Goal: Task Accomplishment & Management: Use online tool/utility

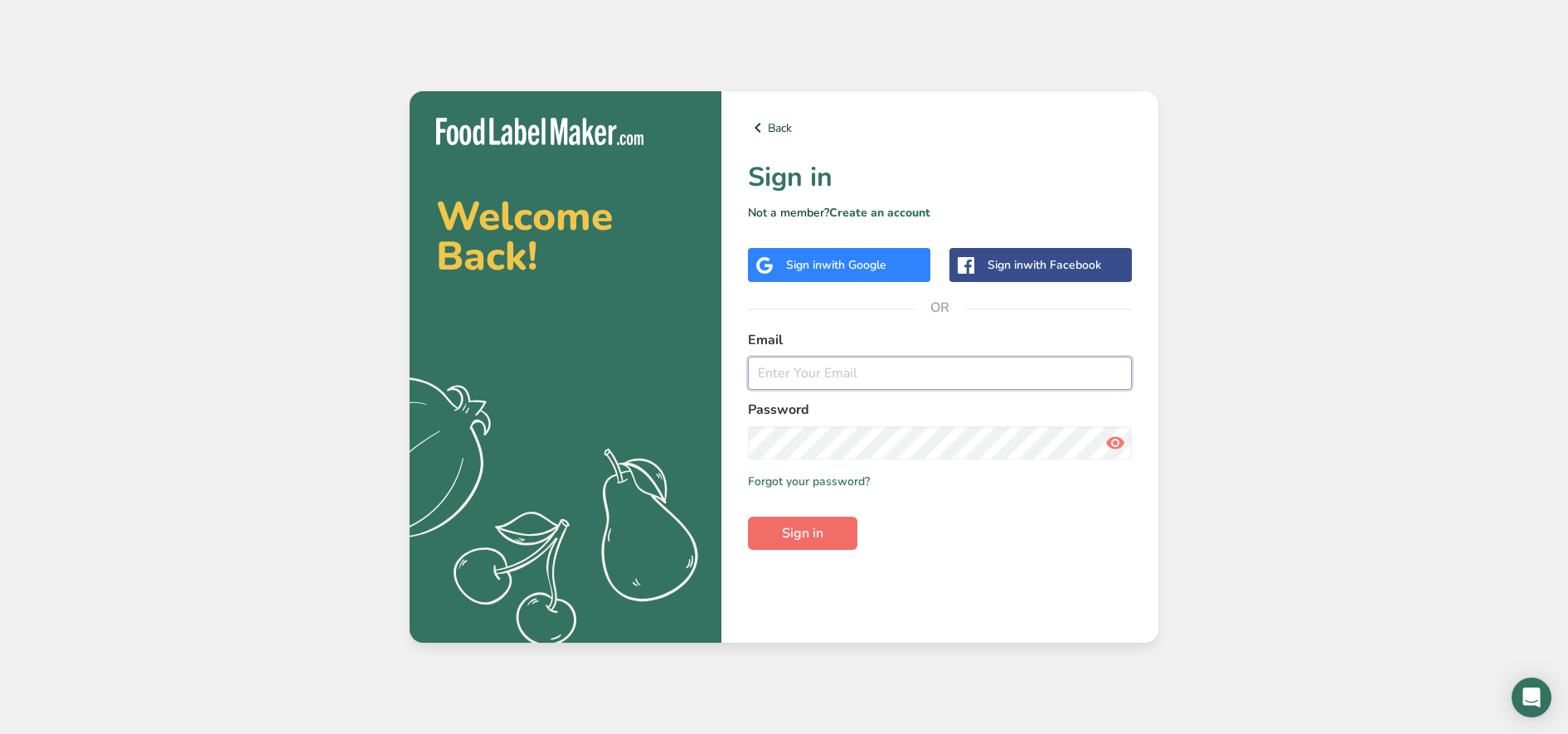
type input "[EMAIL_ADDRESS][DOMAIN_NAME]"
click at [790, 533] on span "Sign in" at bounding box center [803, 533] width 42 height 19
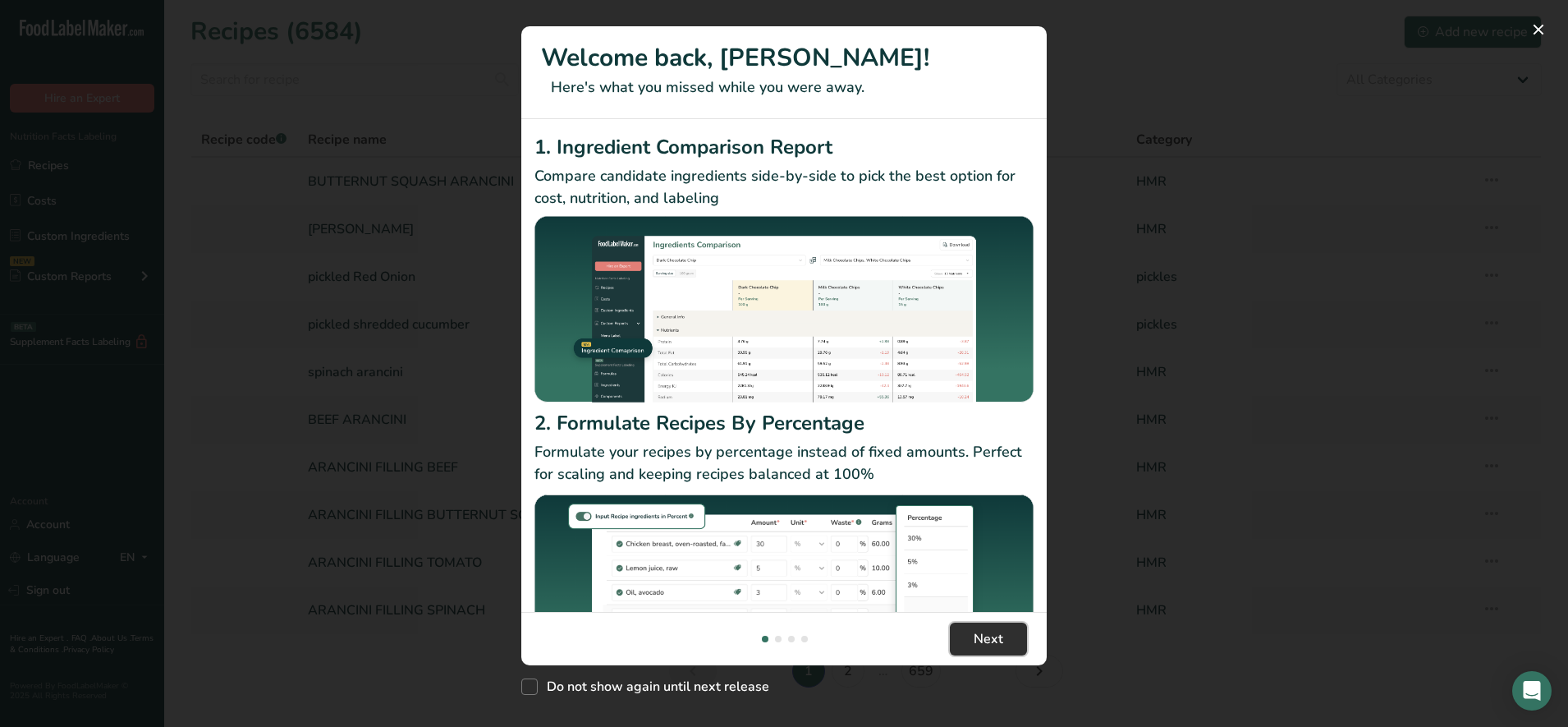
click at [965, 636] on button "Next" at bounding box center [988, 640] width 77 height 33
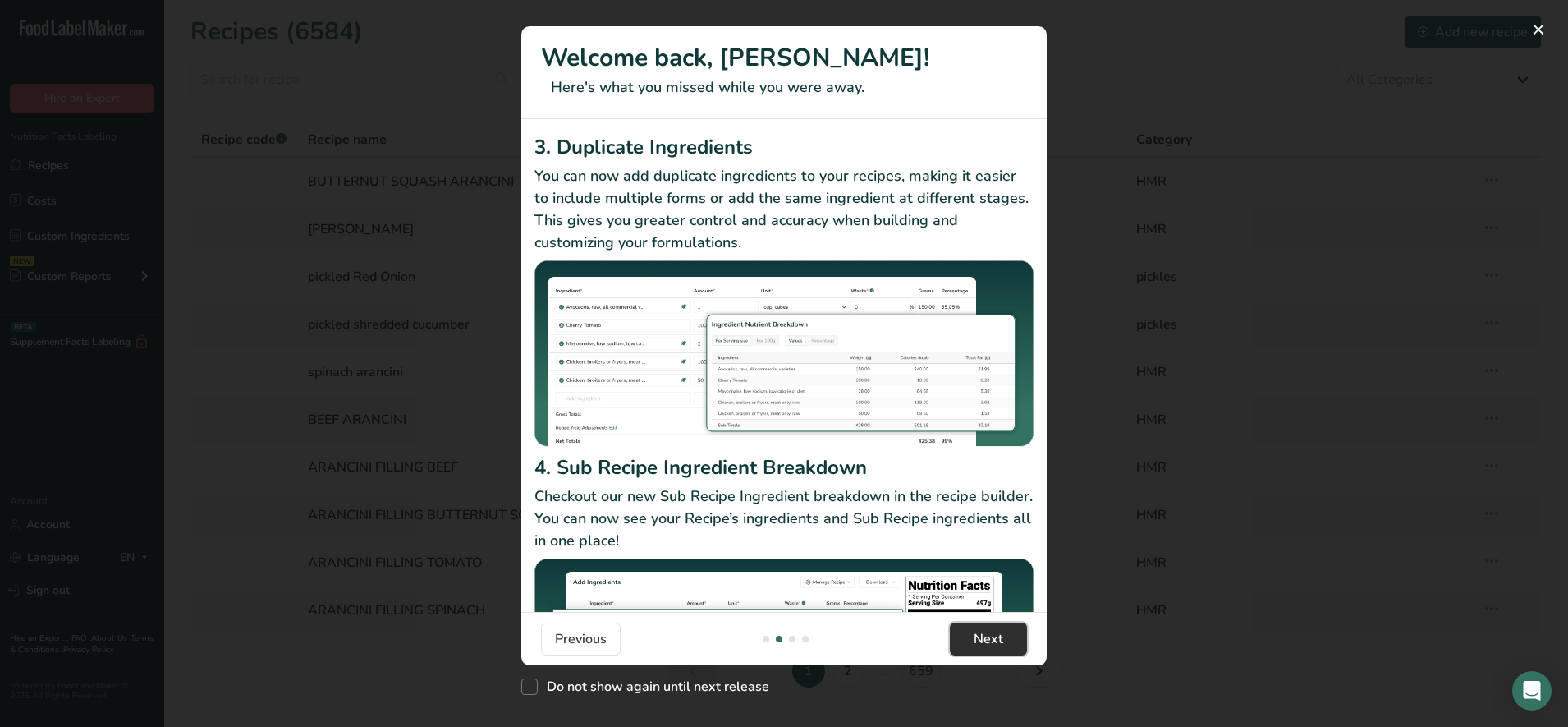
click at [987, 649] on button "Next" at bounding box center [988, 640] width 77 height 33
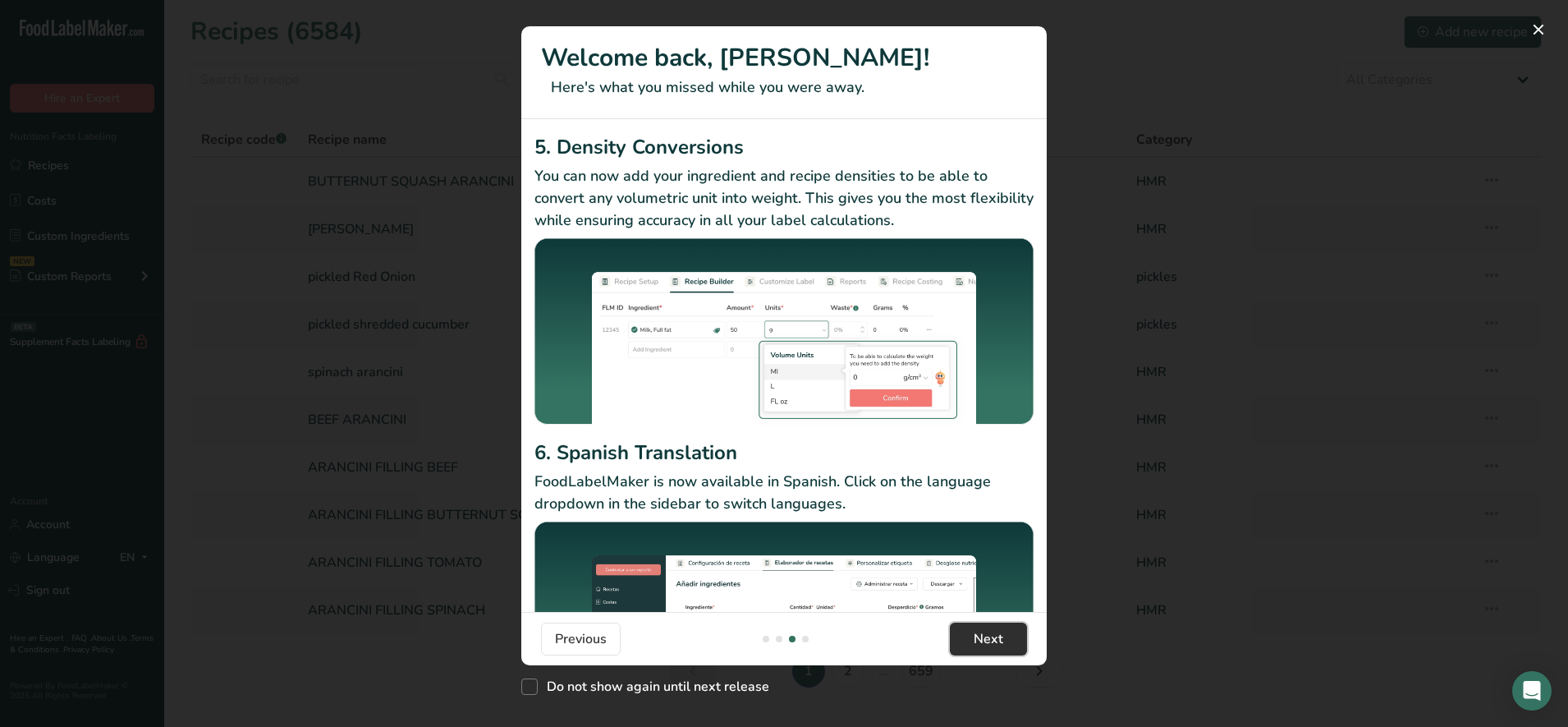
click at [987, 648] on span "Next" at bounding box center [988, 639] width 29 height 19
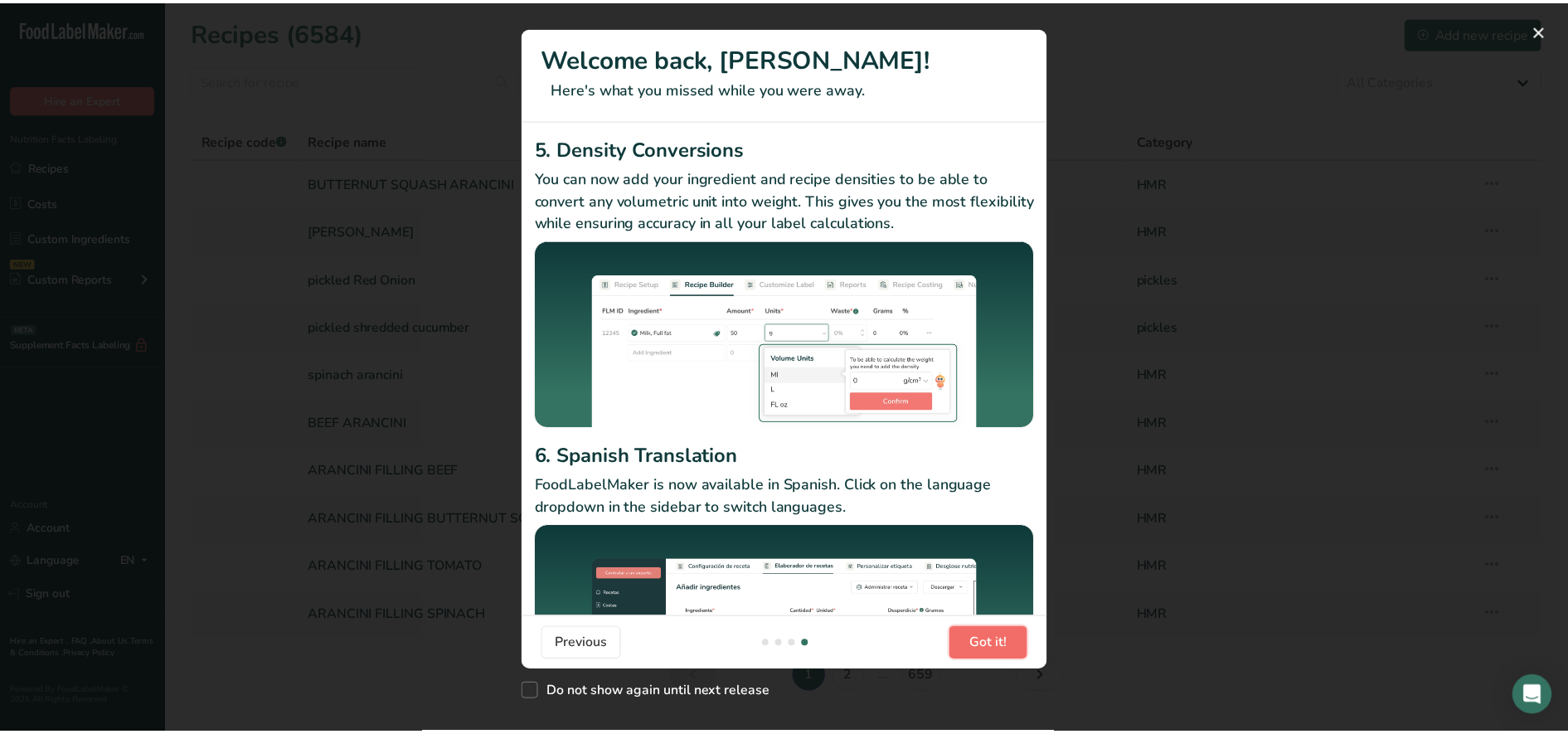
scroll to position [0, 1592]
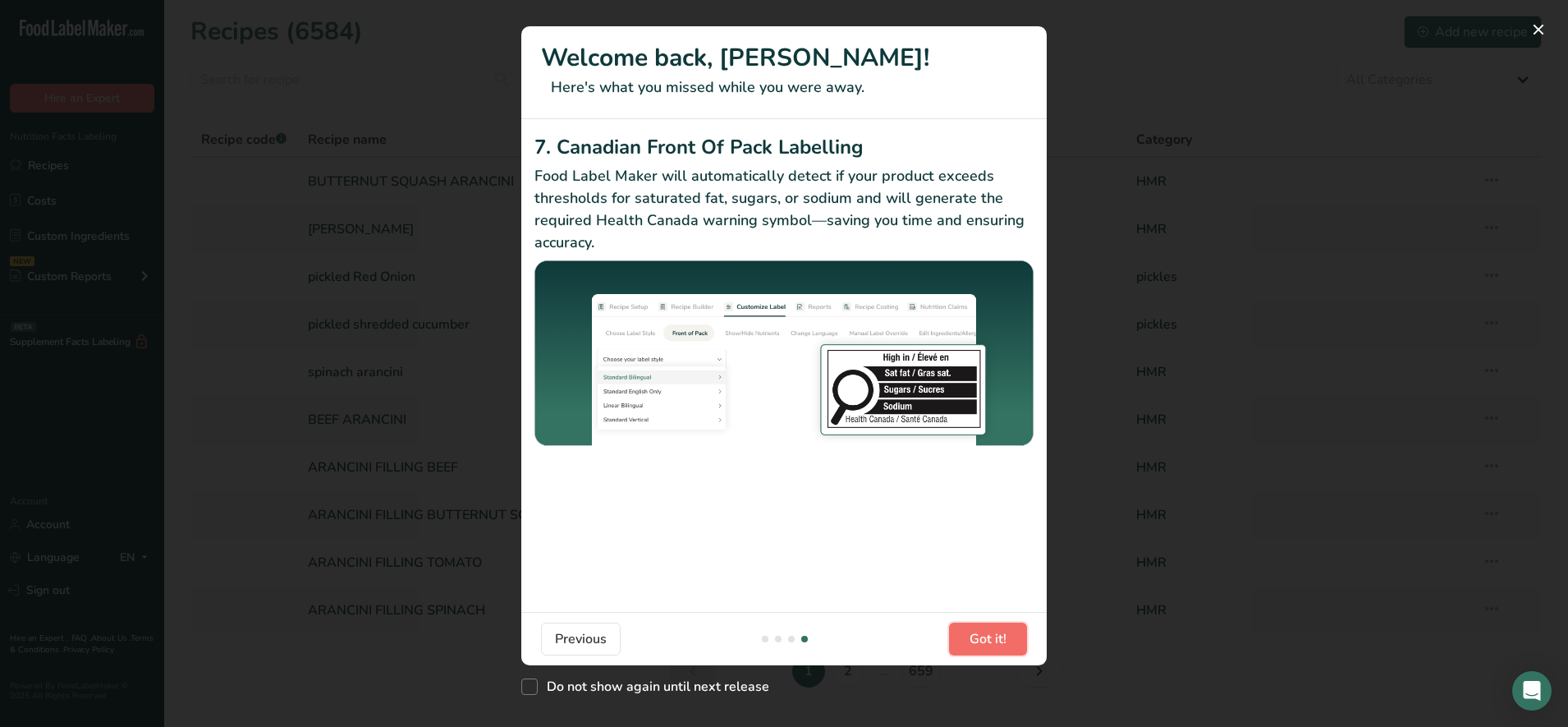
click at [987, 648] on span "Got it!" at bounding box center [988, 639] width 37 height 19
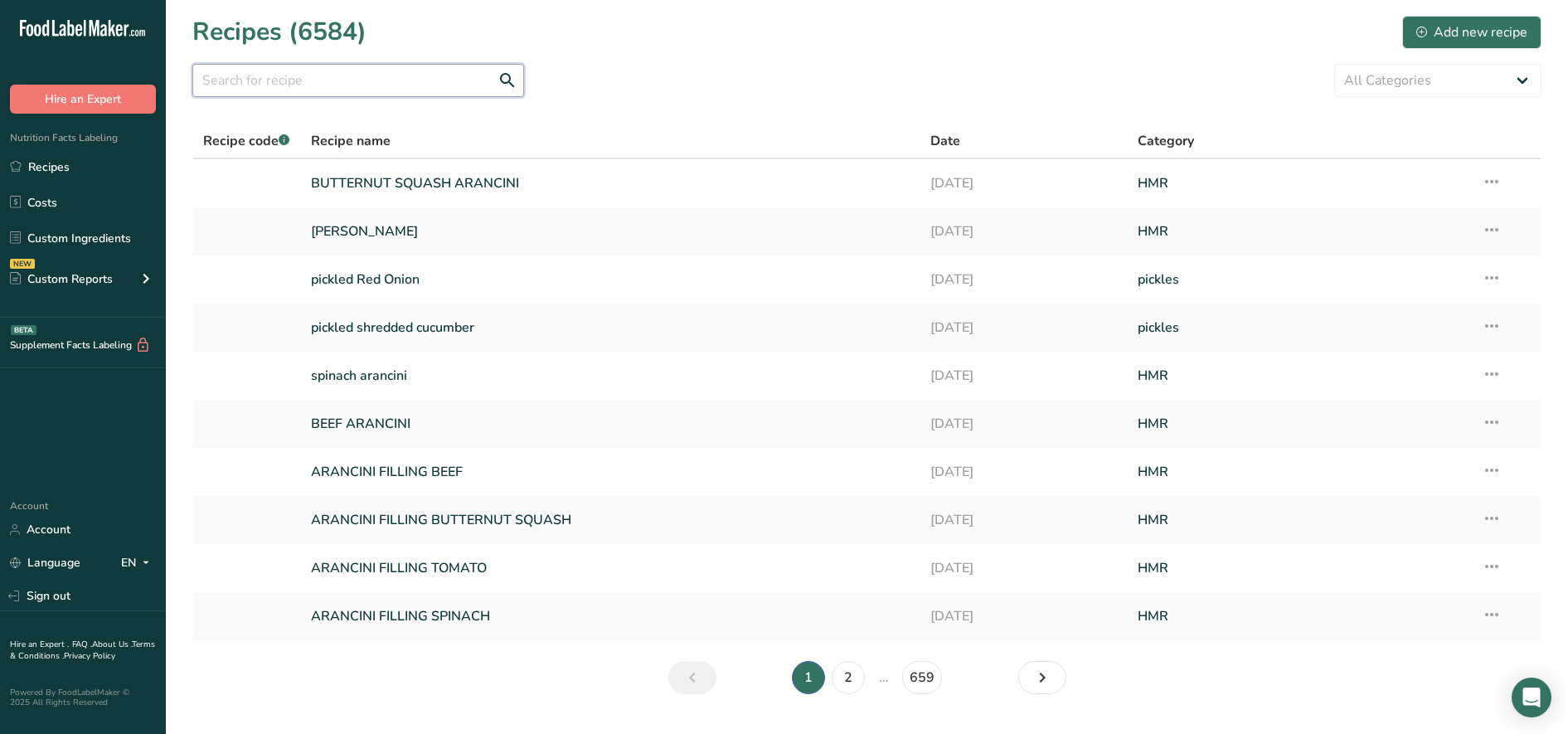
click at [337, 86] on input "text" at bounding box center [358, 81] width 332 height 33
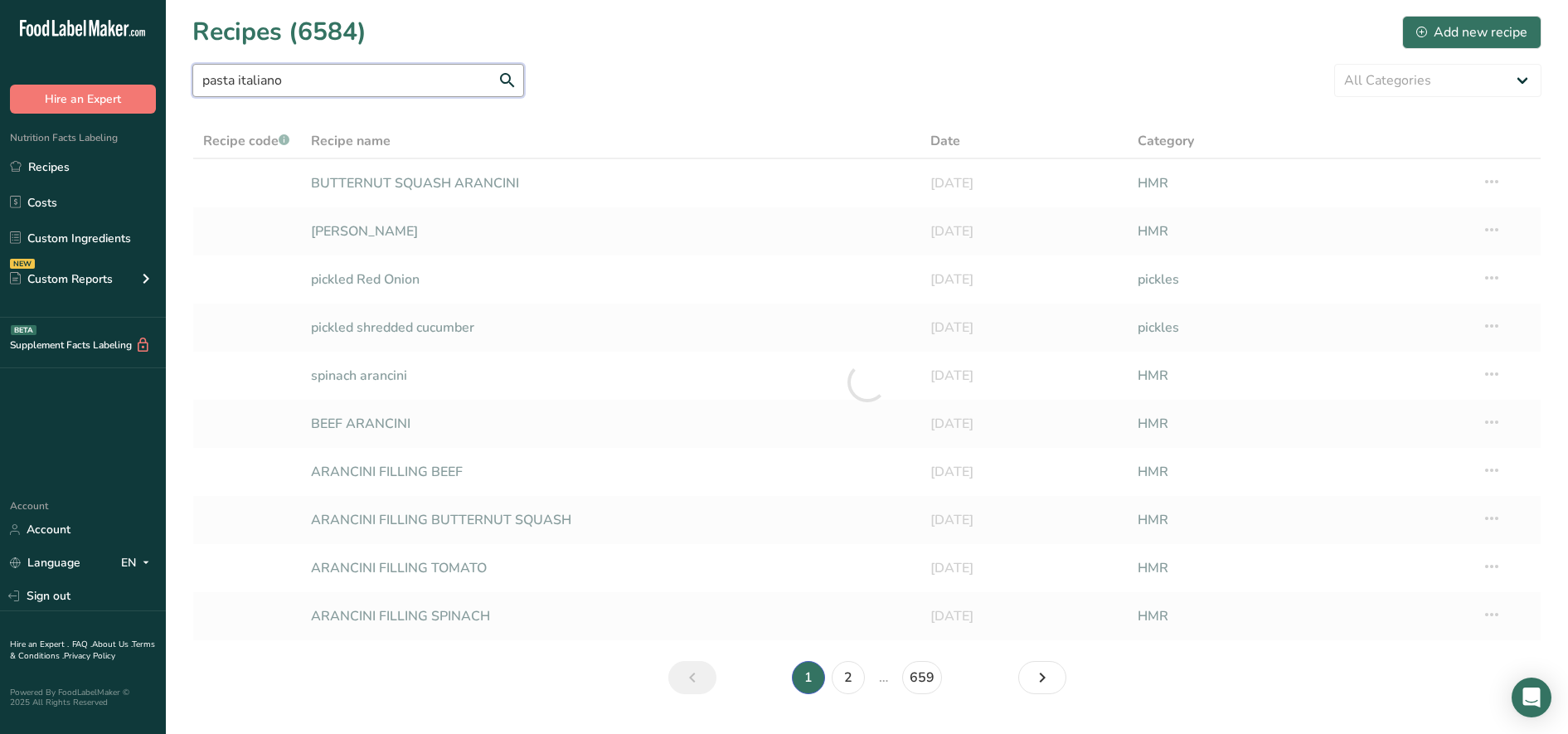
type input "pasta italiano"
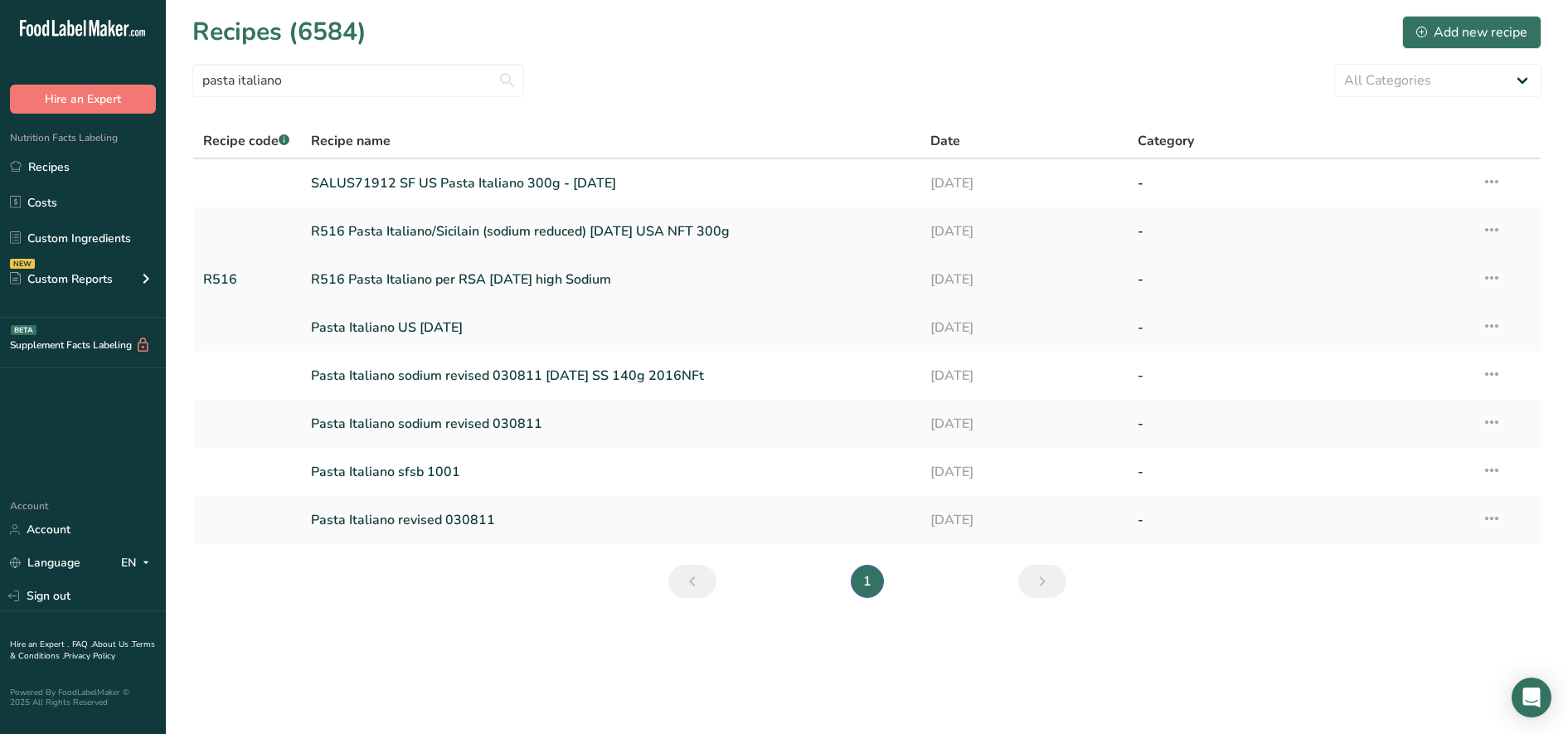
click at [434, 286] on link "R516 Pasta Italiano per RSA [DATE] high Sodium" at bounding box center [610, 279] width 600 height 35
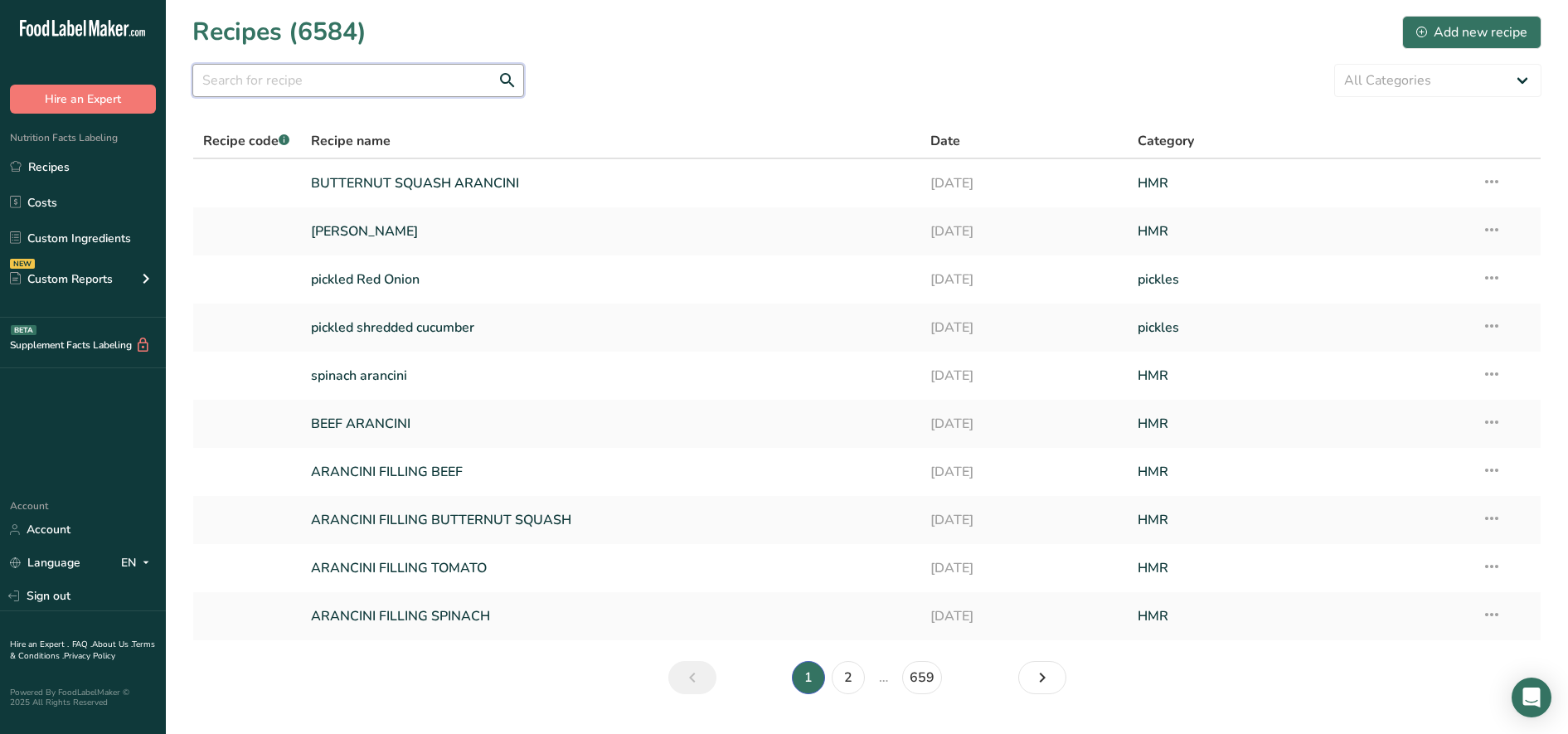
click at [277, 83] on input "text" at bounding box center [358, 81] width 332 height 33
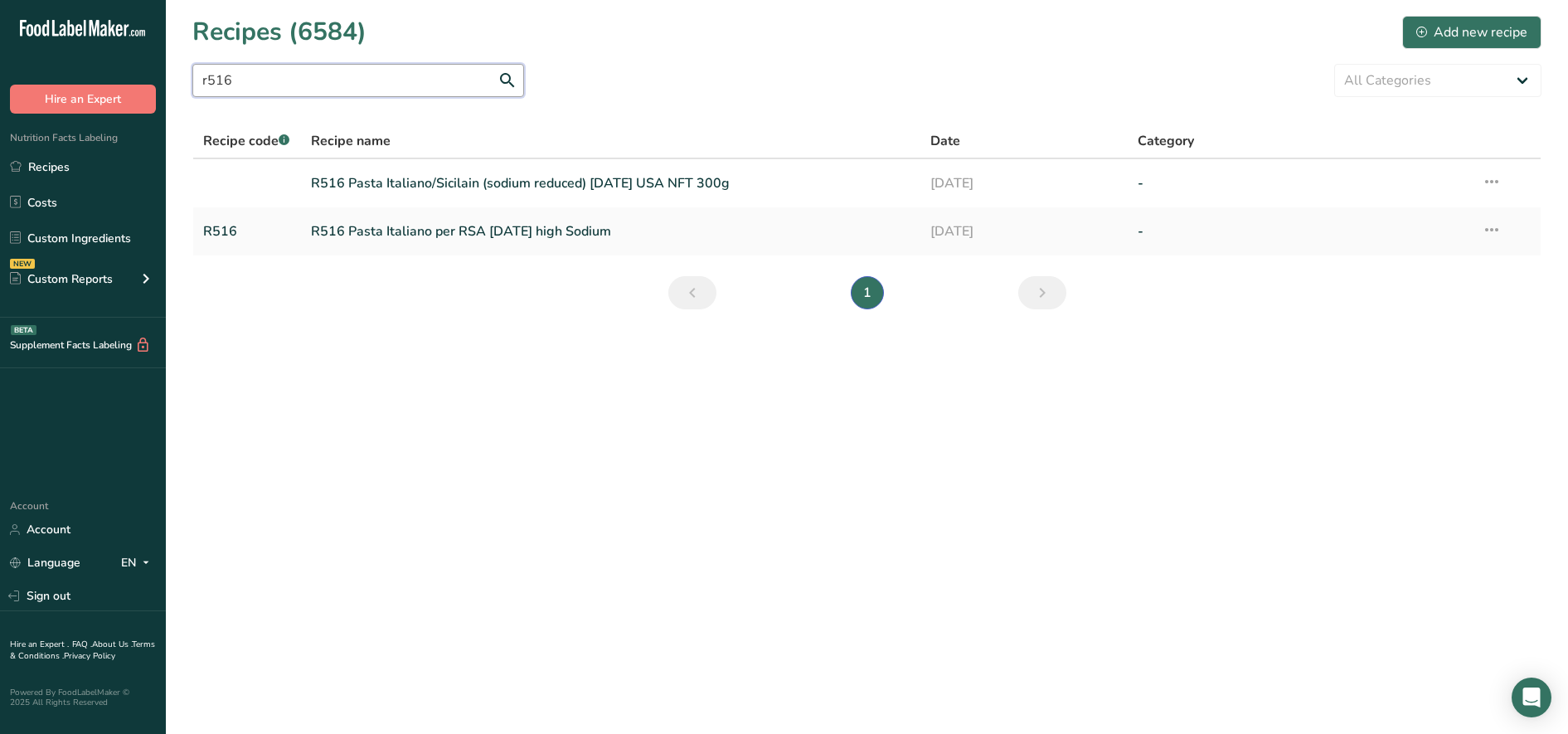
type input "r516"
click at [422, 189] on link "R516 Pasta Italiano/Sicilain (sodium reduced) [DATE] USA NFT 300g" at bounding box center [610, 184] width 600 height 35
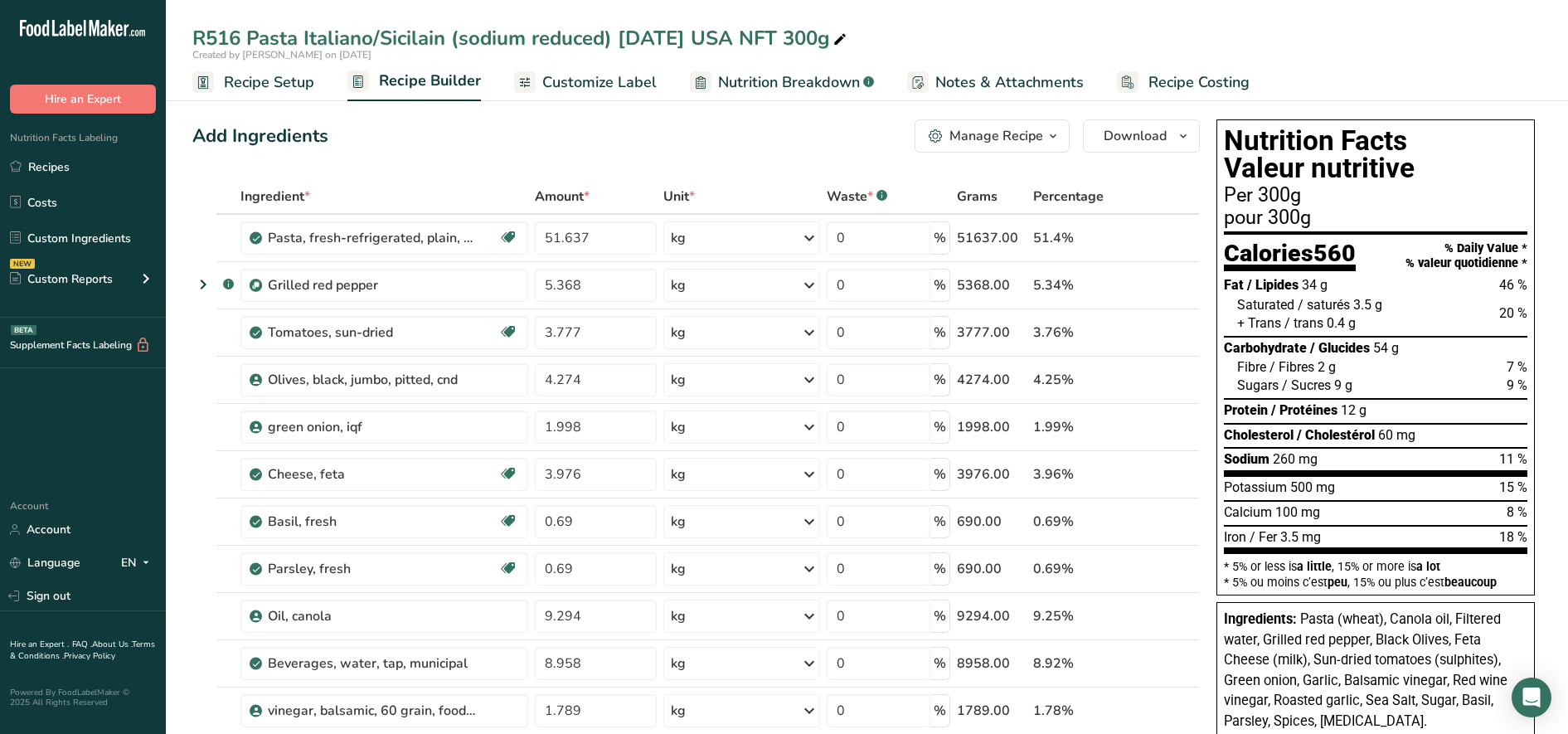
click at [289, 87] on span "Recipe Setup" at bounding box center [268, 83] width 90 height 22
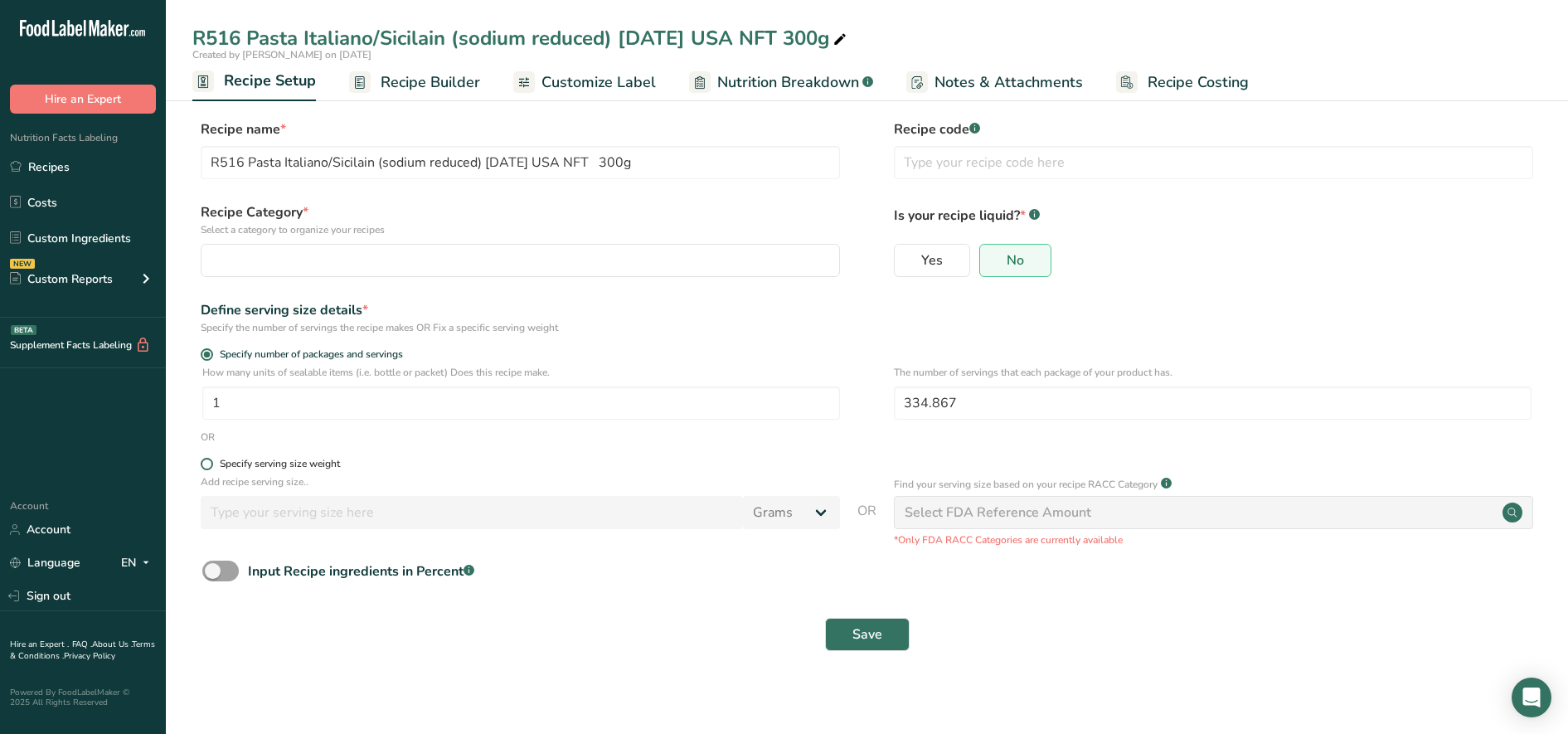
click at [210, 458] on label "Specify serving size weight" at bounding box center [520, 463] width 639 height 12
click at [210, 458] on input "Specify serving size weight" at bounding box center [206, 464] width 11 height 11
radio input "true"
radio input "false"
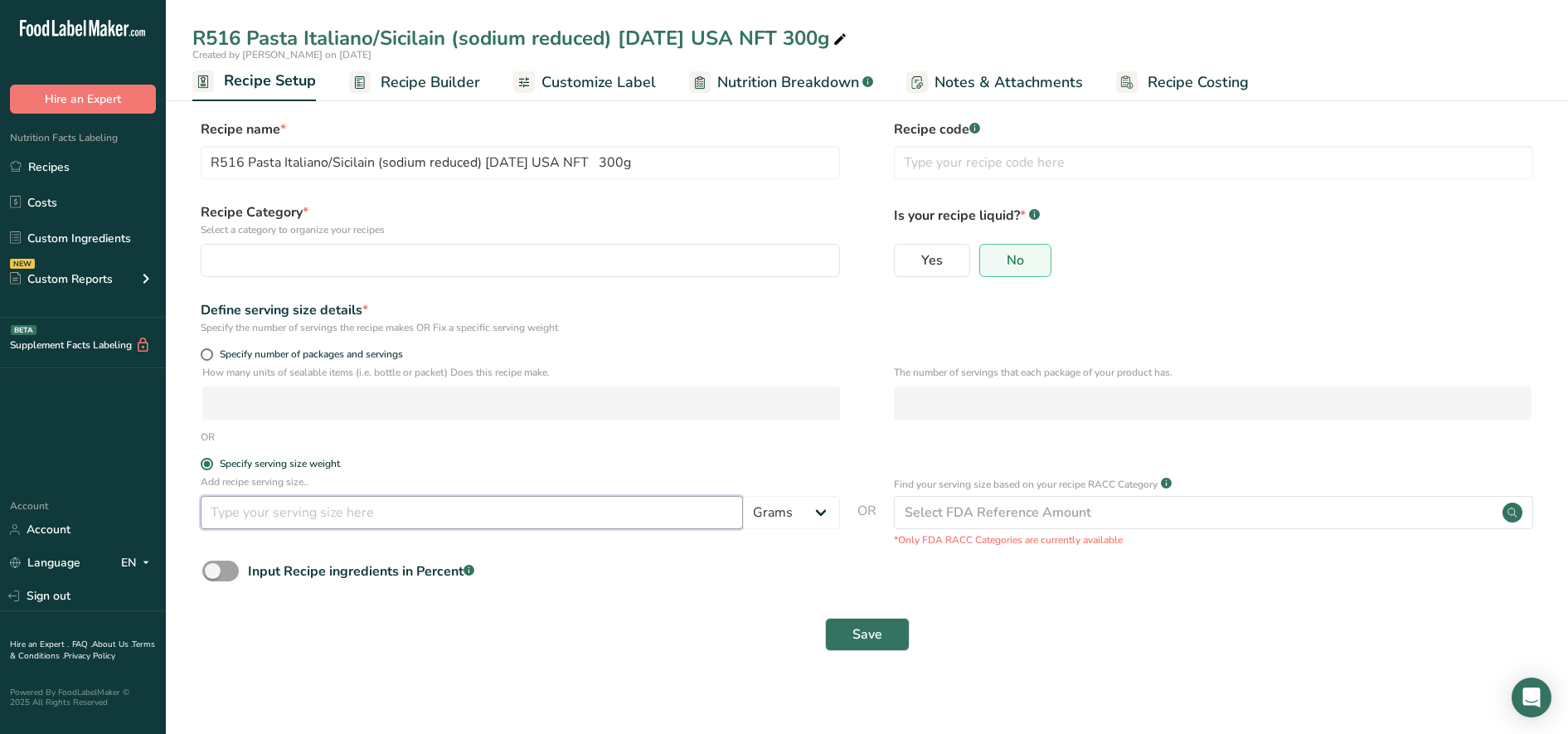
click at [649, 514] on input "number" at bounding box center [471, 513] width 543 height 33
type input "100"
click at [887, 638] on button "Save" at bounding box center [867, 635] width 84 height 33
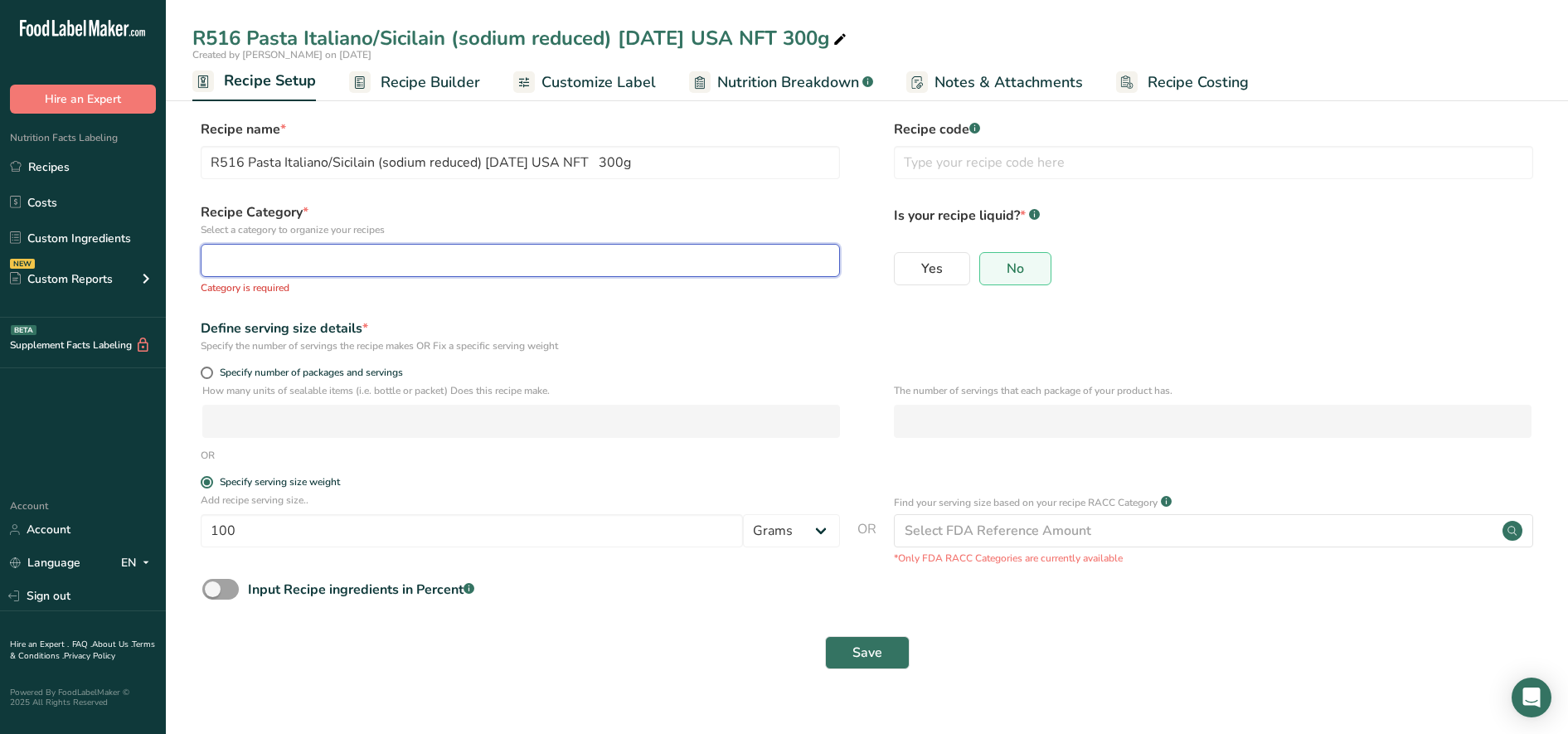
click at [322, 258] on div "button" at bounding box center [515, 260] width 608 height 19
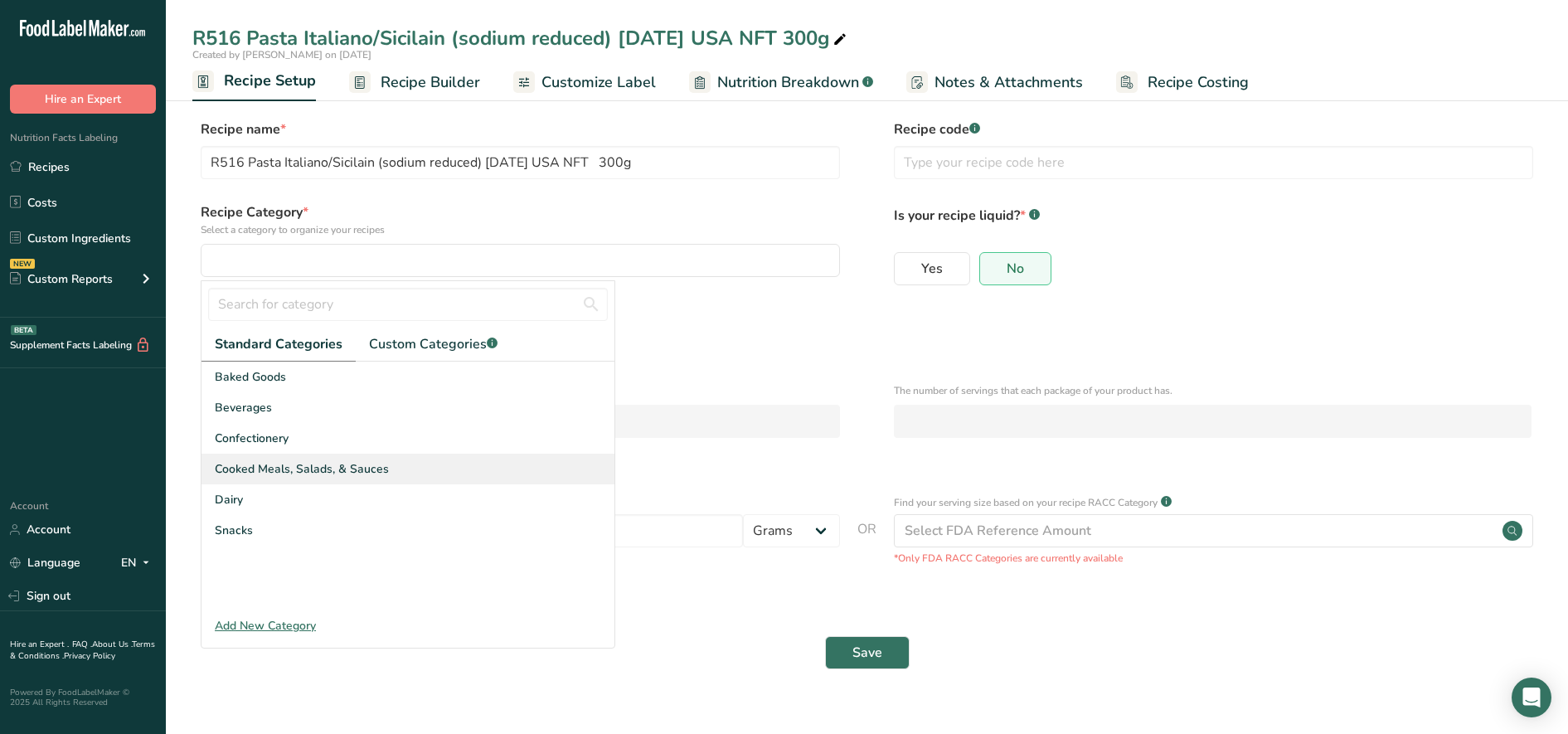
click at [288, 478] on div "Cooked Meals, Salads, & Sauces" at bounding box center [407, 469] width 413 height 31
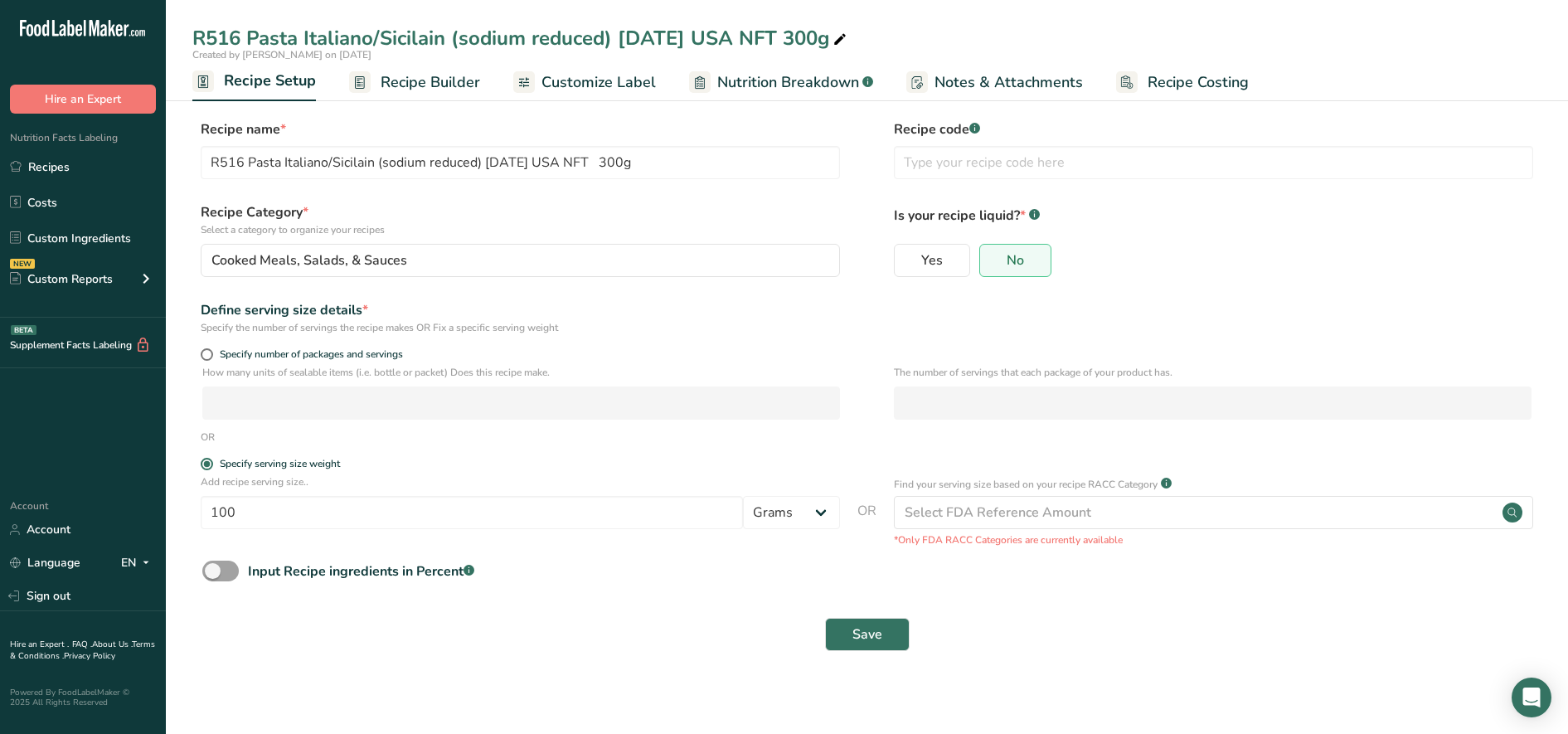
click at [856, 656] on div "Save" at bounding box center [867, 634] width 1349 height 53
click at [854, 638] on span "Save" at bounding box center [868, 634] width 30 height 19
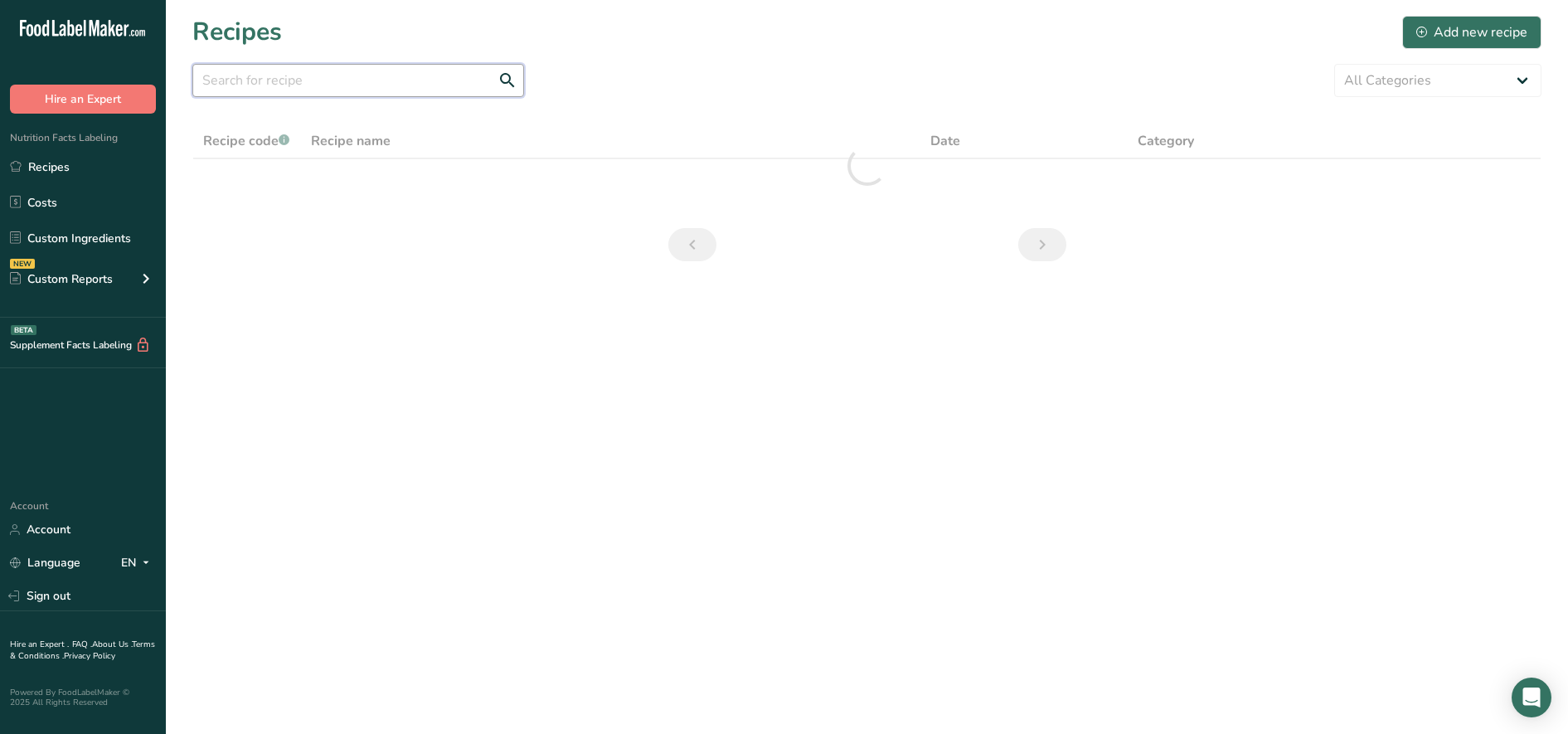
click at [293, 82] on input "text" at bounding box center [358, 81] width 332 height 33
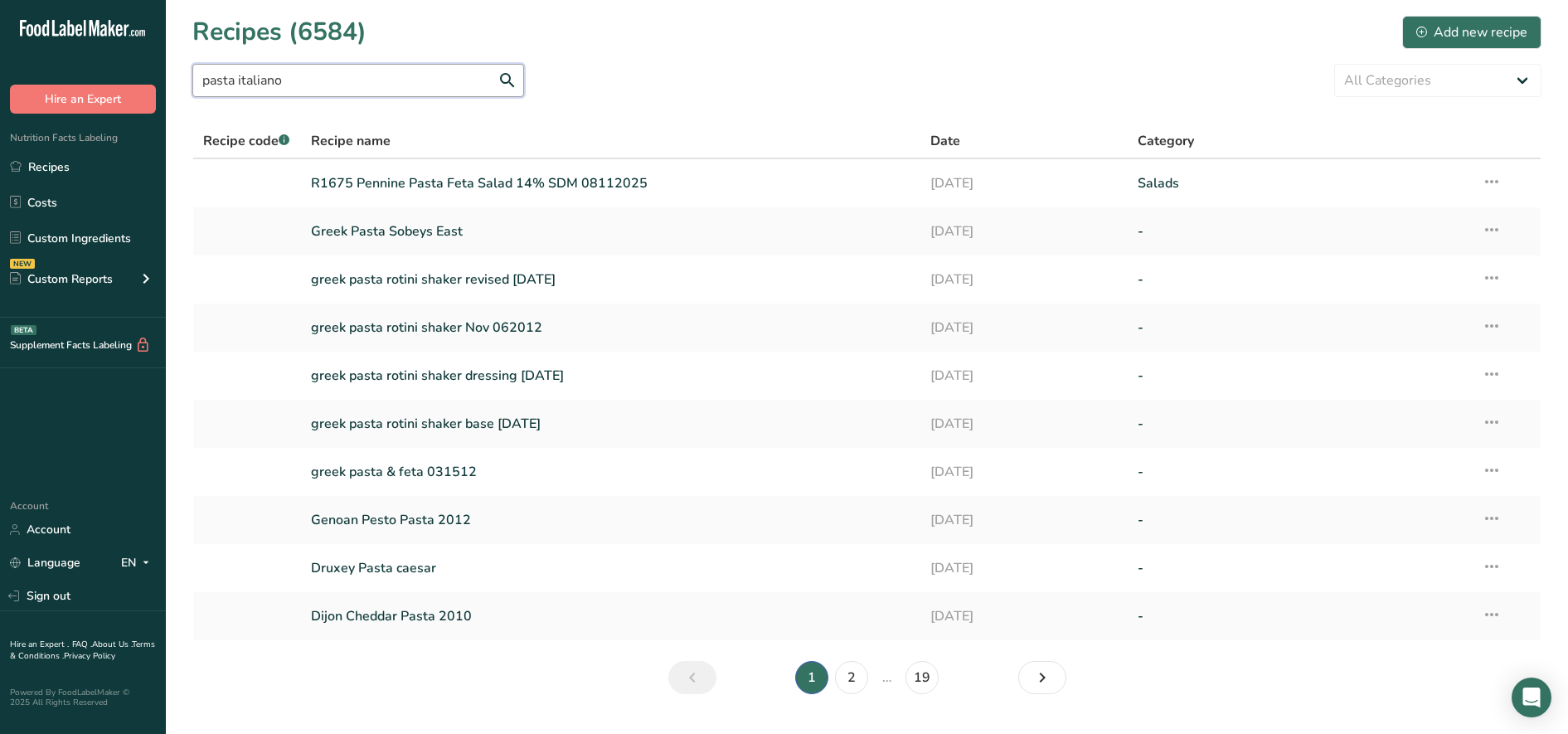
type input "pasta italiano"
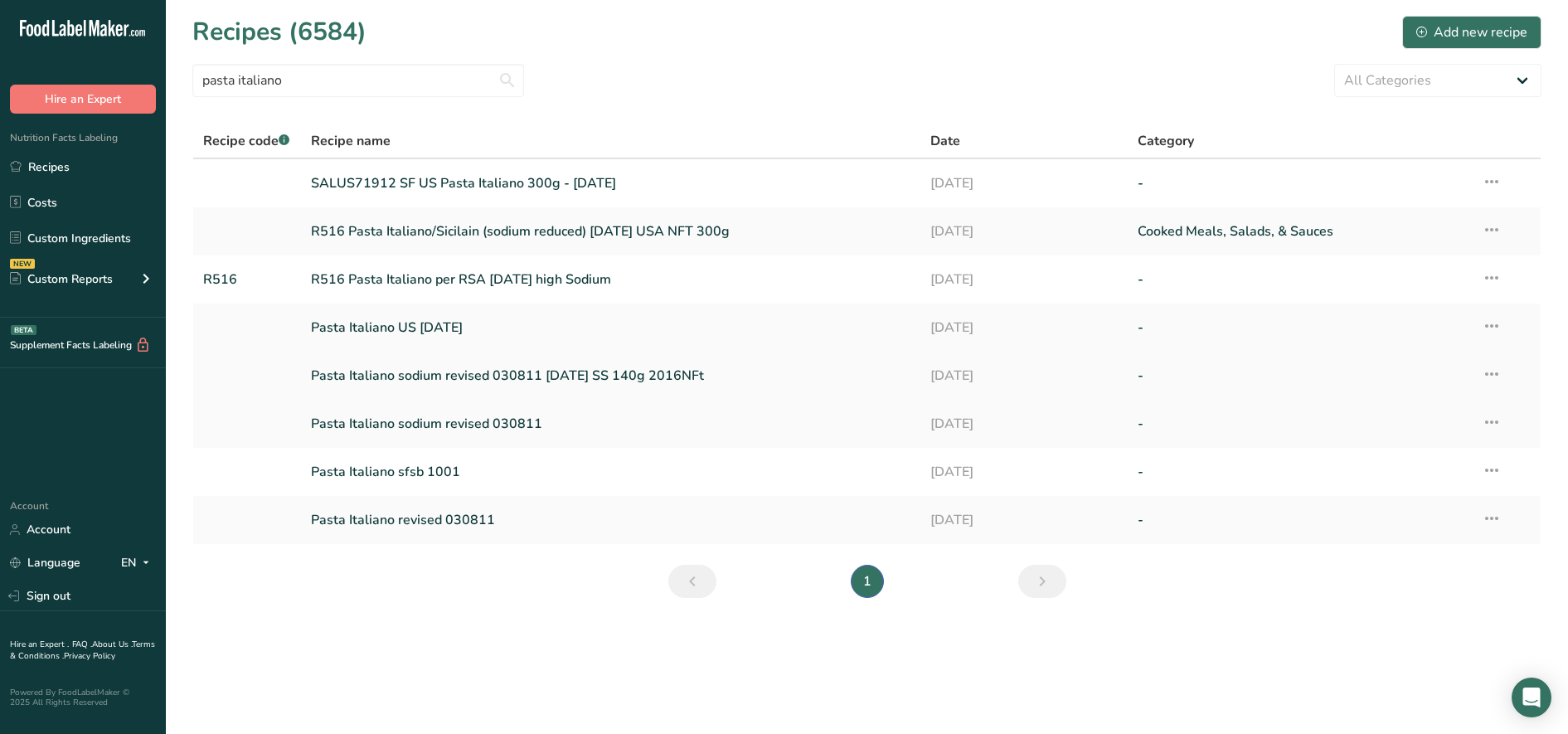
click at [433, 378] on link "Pasta Italiano sodium revised 030811 [DATE] SS 140g 2016NFt" at bounding box center [610, 376] width 600 height 35
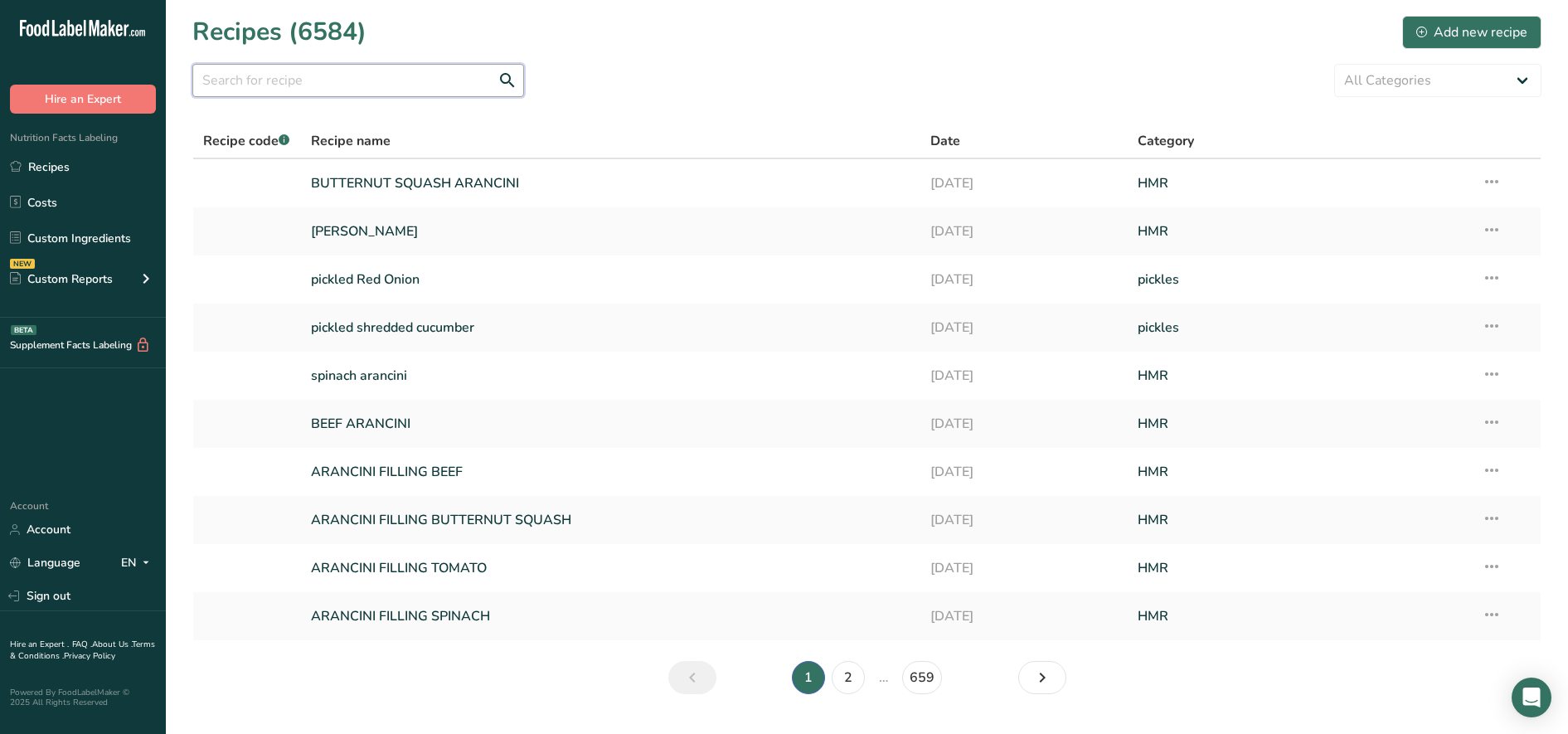
click at [289, 84] on input "text" at bounding box center [358, 81] width 332 height 33
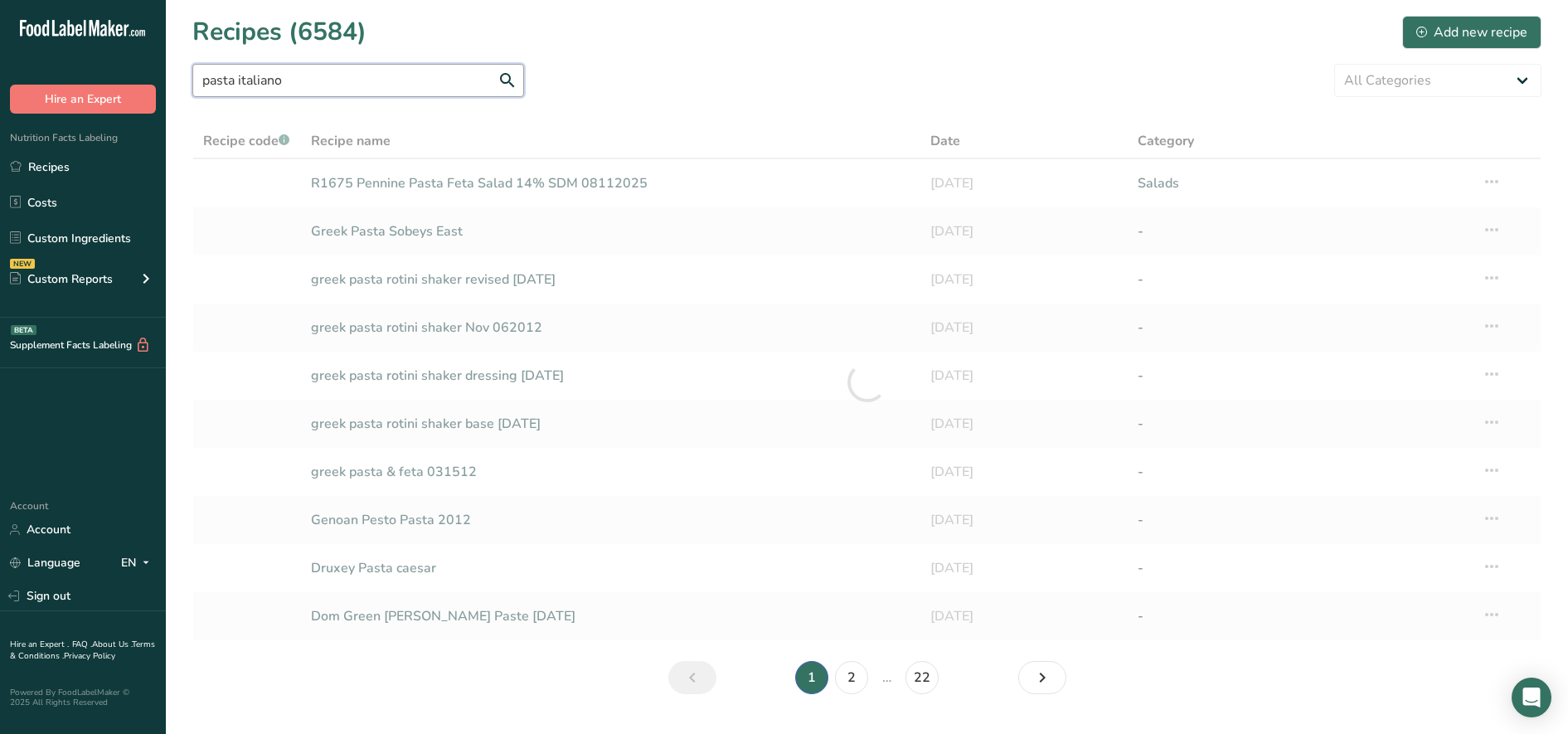
type input "pasta italiano"
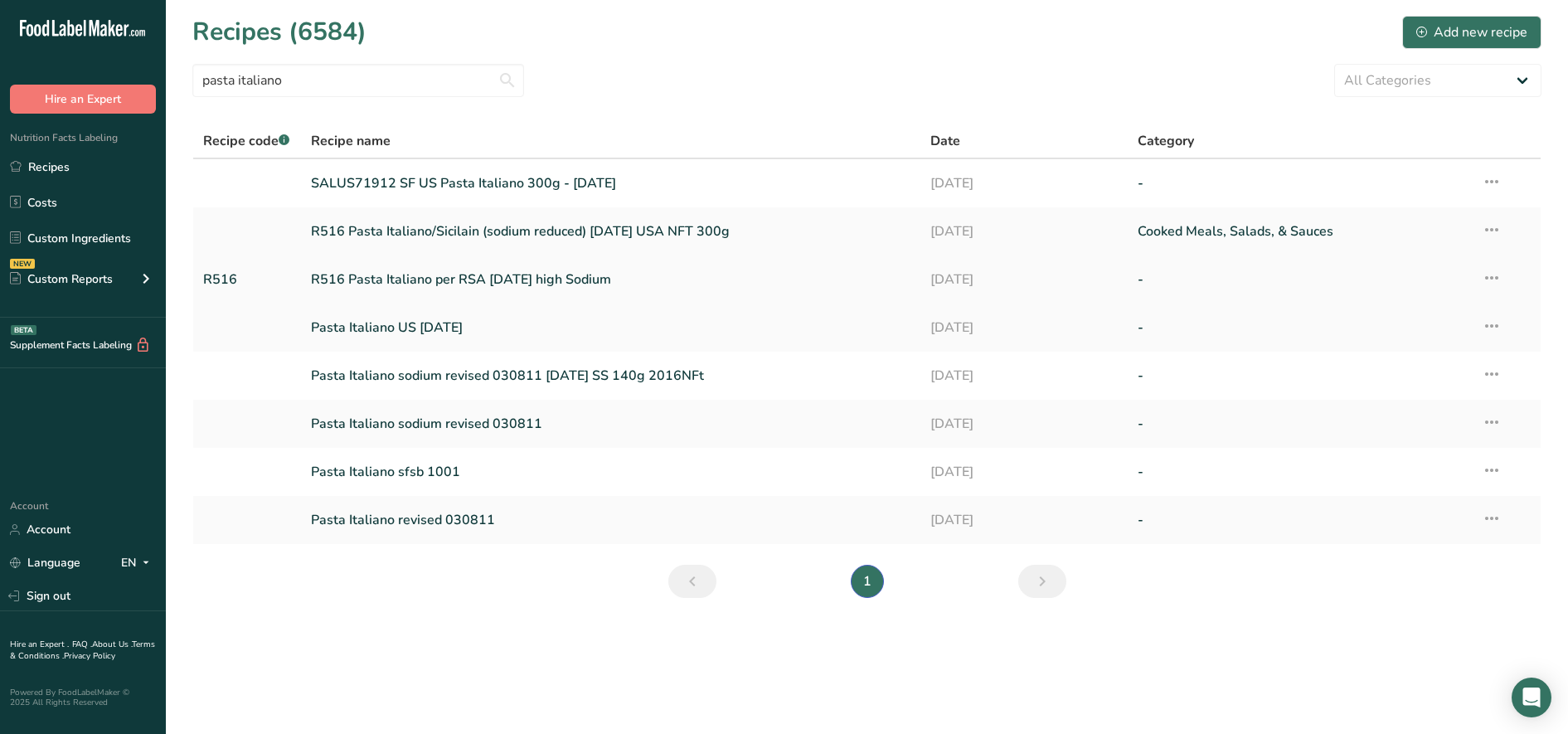
click at [382, 283] on link "R516 Pasta Italiano per RSA [DATE] high Sodium" at bounding box center [610, 279] width 600 height 35
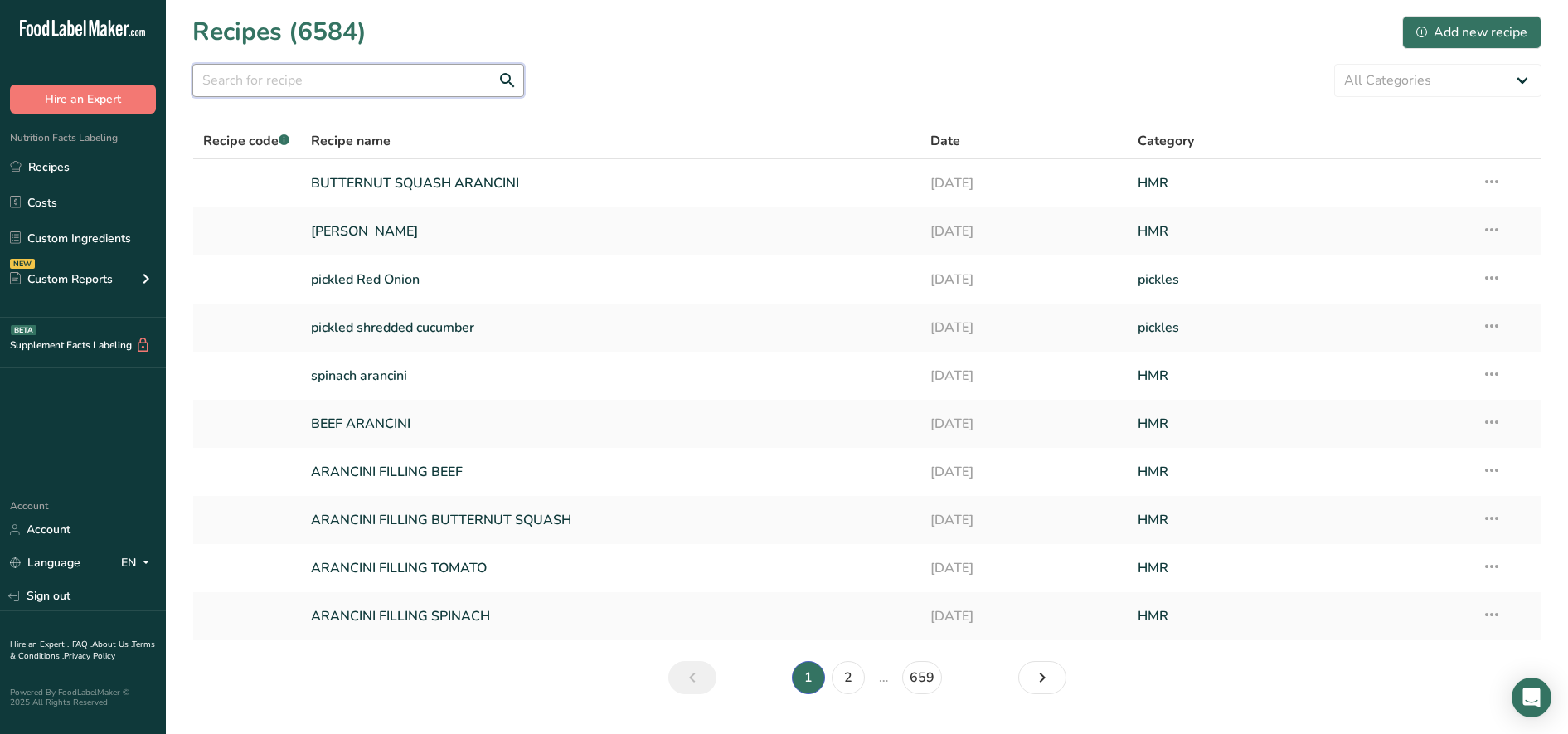
click at [302, 82] on input "text" at bounding box center [358, 81] width 332 height 33
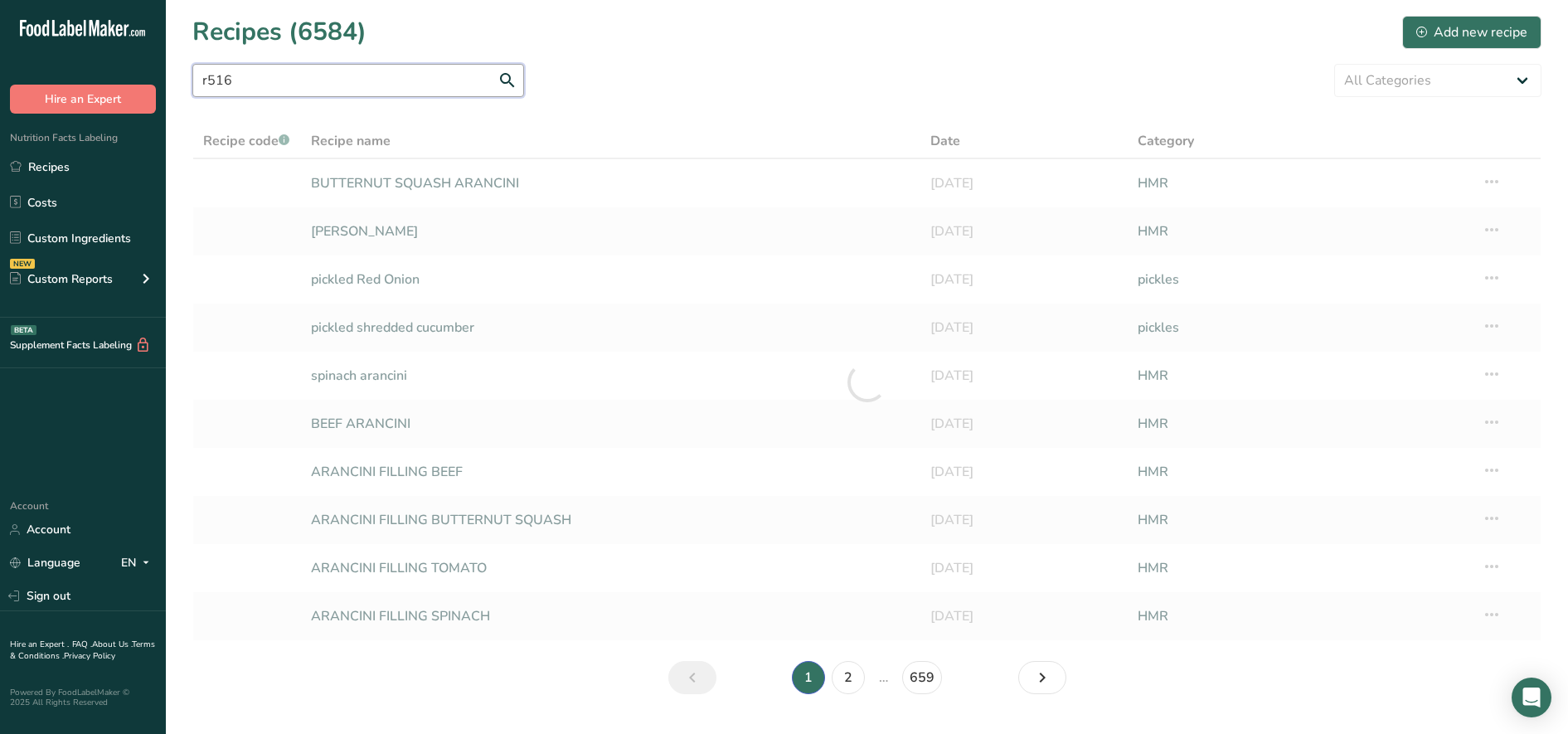
type input "r516"
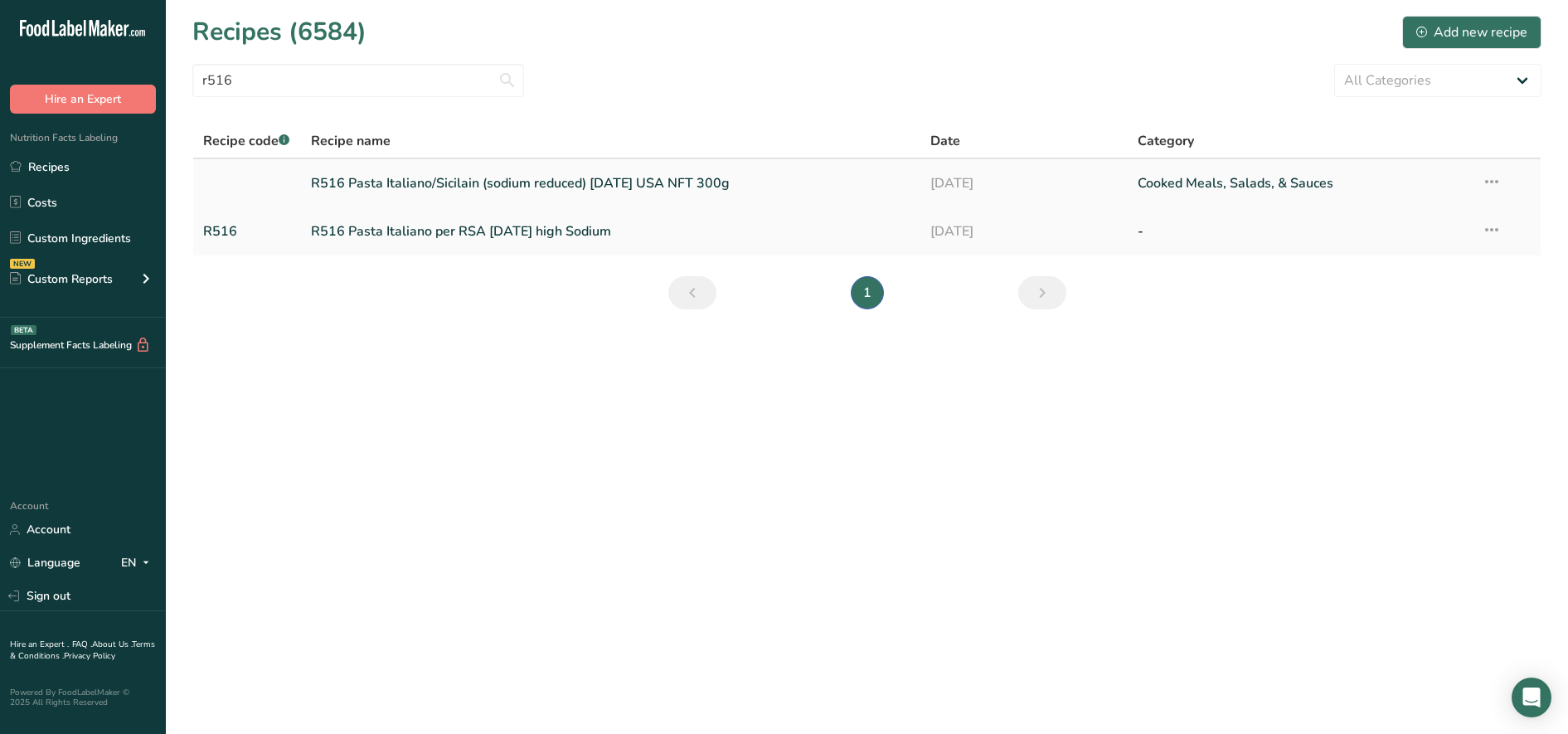
click at [398, 184] on link "R516 Pasta Italiano/Sicilain (sodium reduced) [DATE] USA NFT 300g" at bounding box center [610, 184] width 600 height 35
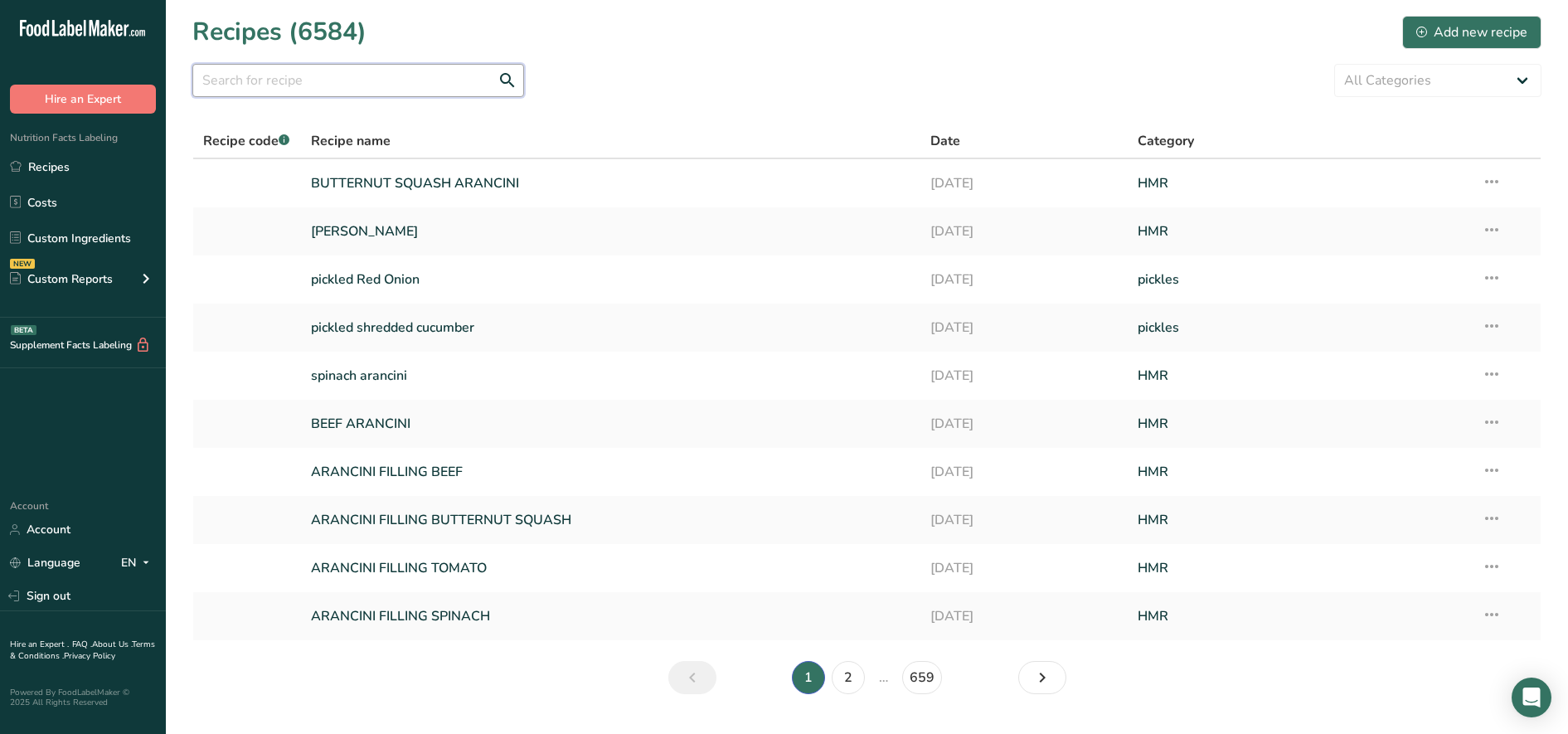
click at [300, 78] on input "text" at bounding box center [358, 81] width 332 height 33
click at [334, 83] on input "text" at bounding box center [358, 81] width 332 height 33
click at [343, 84] on input "text" at bounding box center [358, 81] width 332 height 33
type input "R"
click at [284, 84] on input "text" at bounding box center [358, 81] width 332 height 33
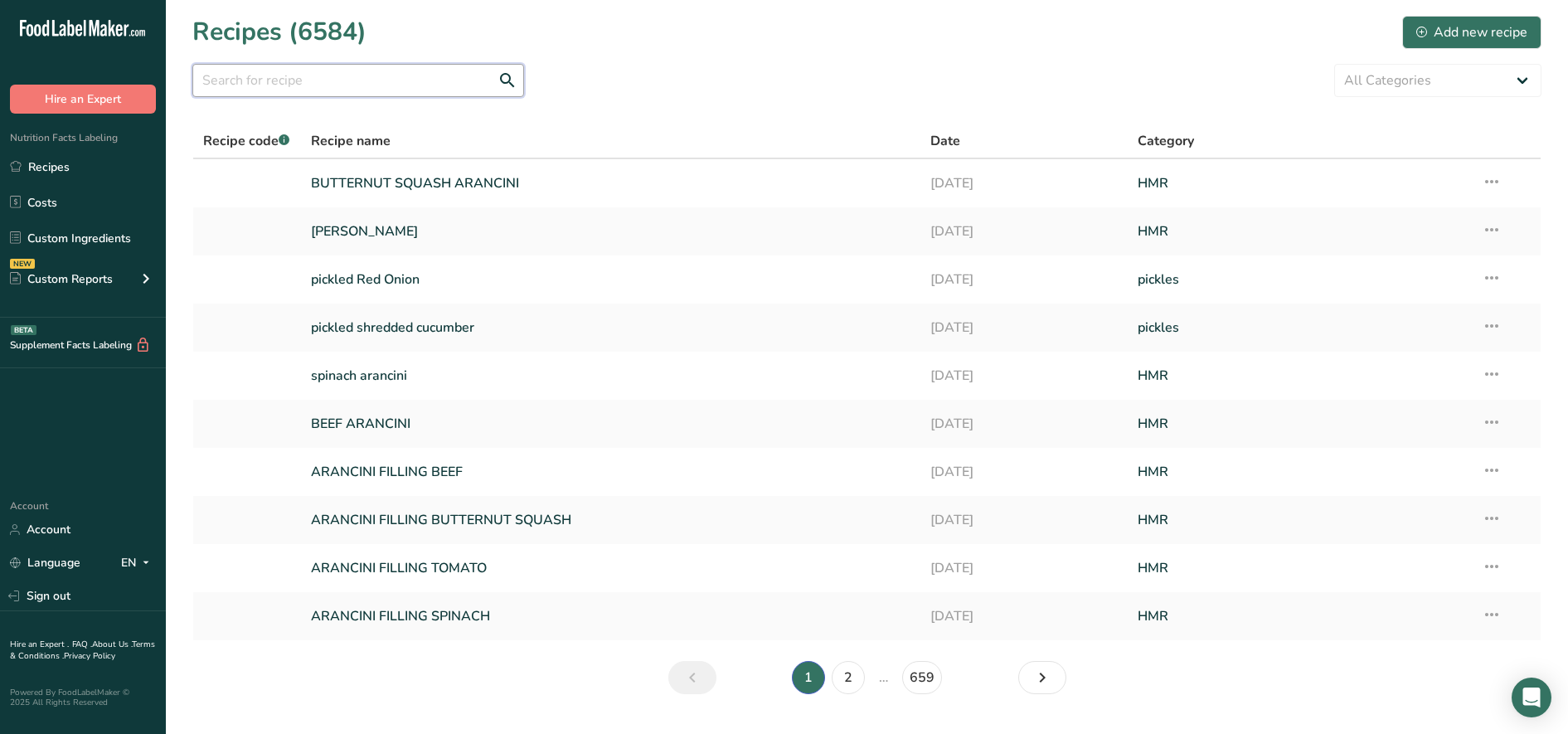
click at [248, 81] on input "text" at bounding box center [358, 81] width 332 height 33
click at [380, 80] on input "text" at bounding box center [358, 81] width 332 height 33
click at [232, 87] on input "text" at bounding box center [358, 81] width 332 height 33
click at [364, 80] on input "text" at bounding box center [358, 81] width 332 height 33
click at [361, 82] on input "text" at bounding box center [358, 81] width 332 height 33
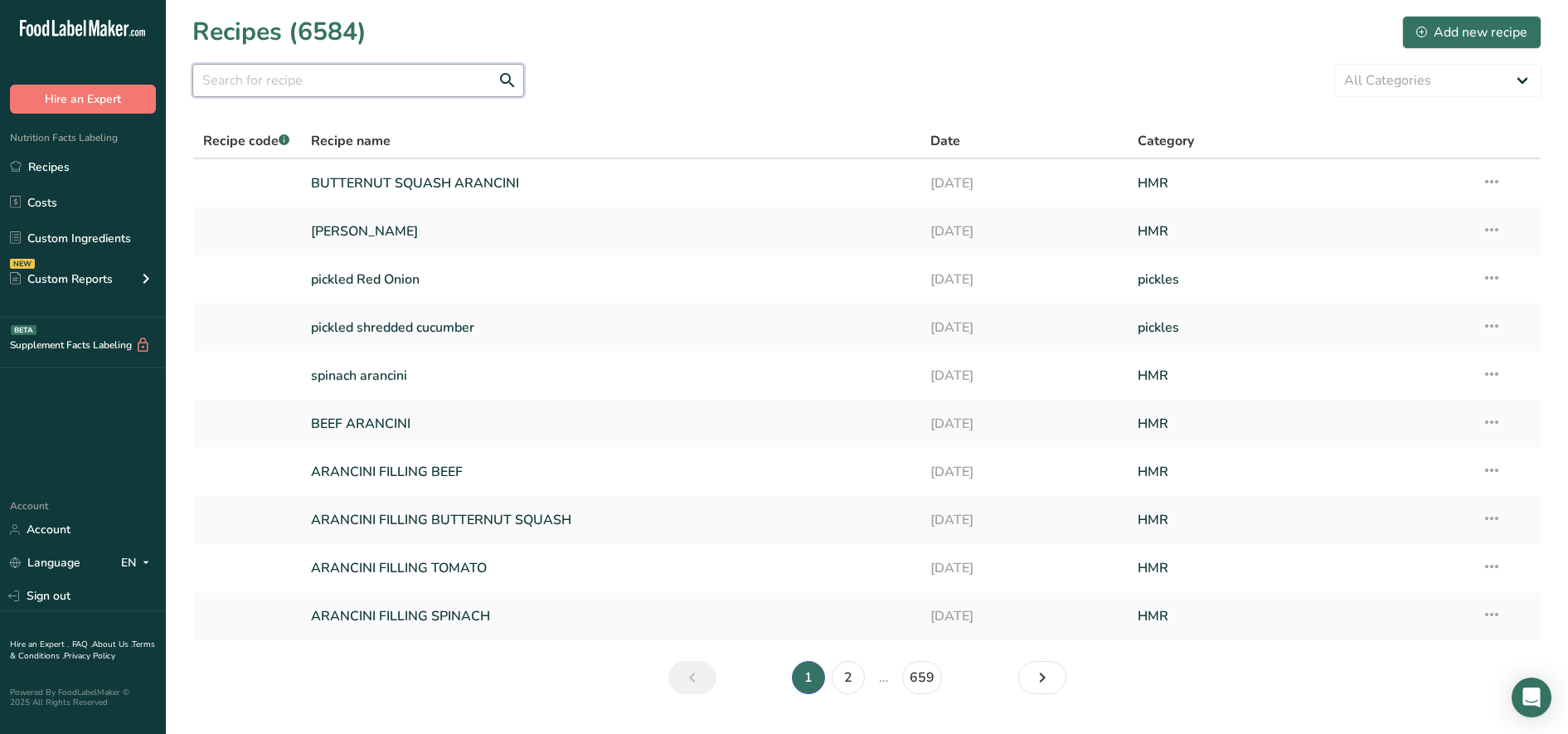
click at [219, 76] on input "text" at bounding box center [358, 81] width 332 height 33
click at [371, 81] on input "text" at bounding box center [358, 81] width 332 height 33
type input "R"
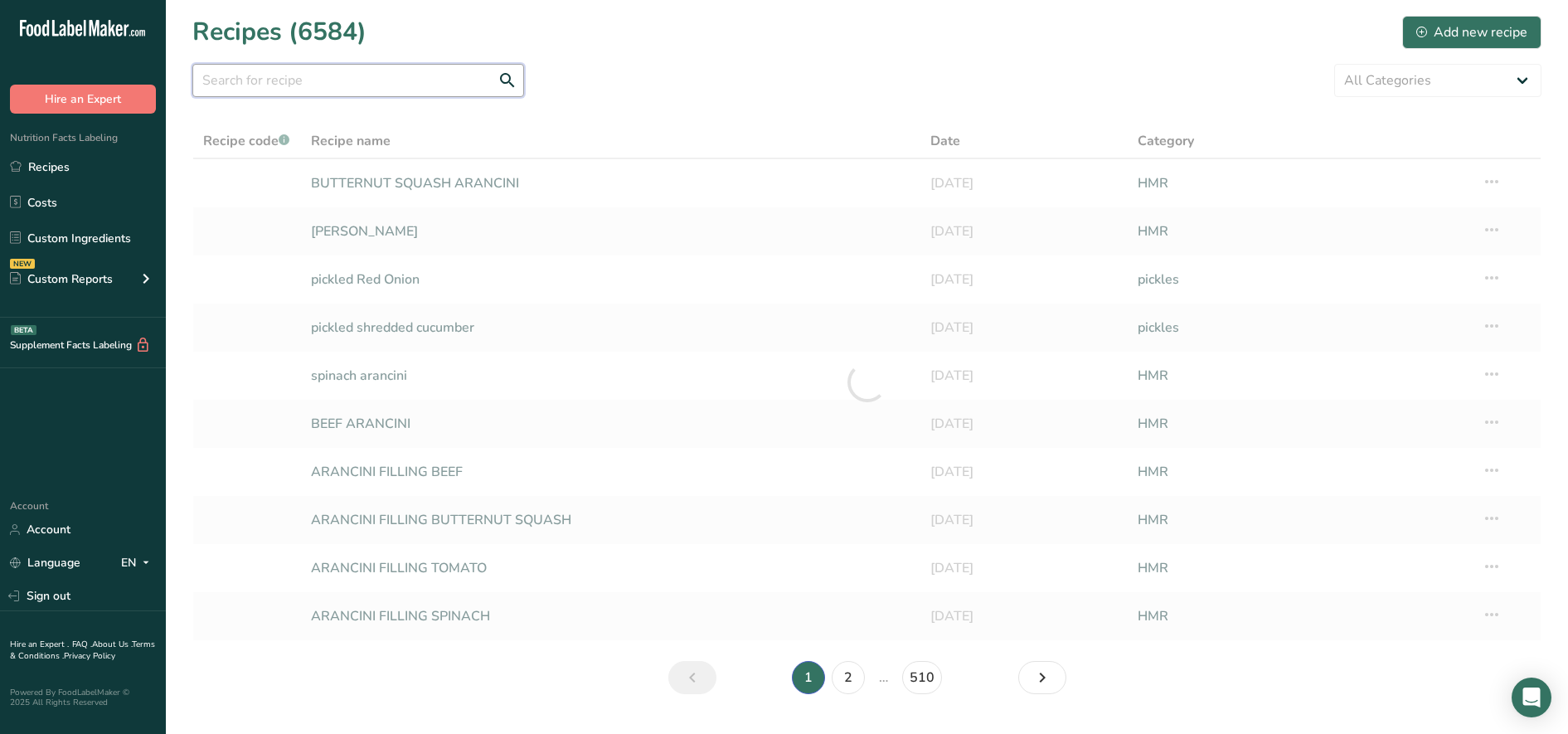
click at [379, 84] on input "text" at bounding box center [358, 81] width 332 height 33
